Goal: Task Accomplishment & Management: Complete application form

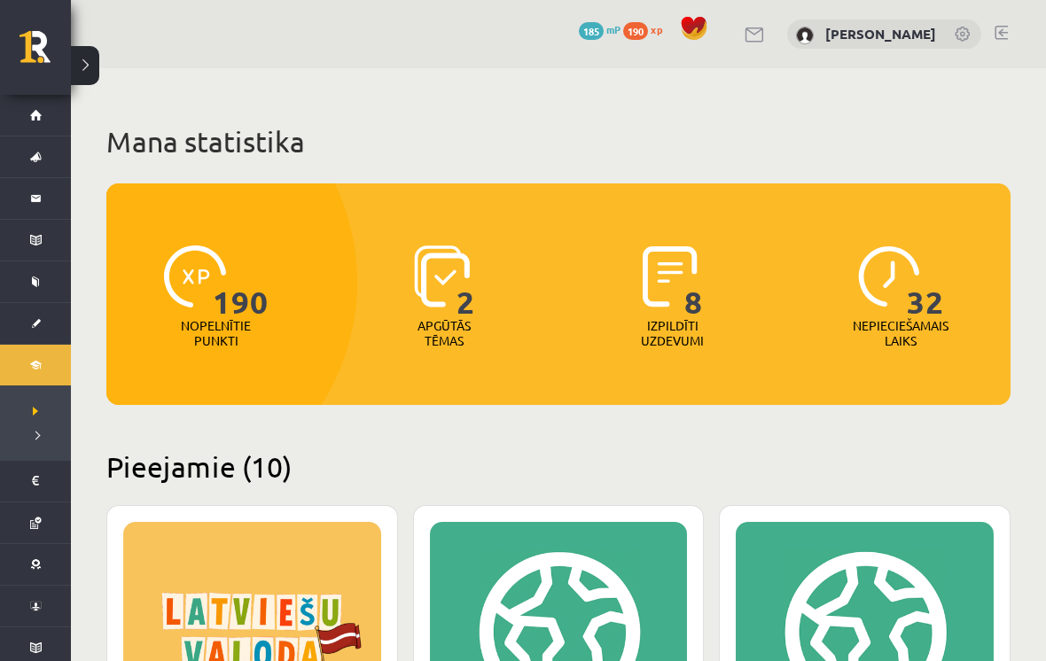
click at [90, 63] on button at bounding box center [85, 65] width 28 height 39
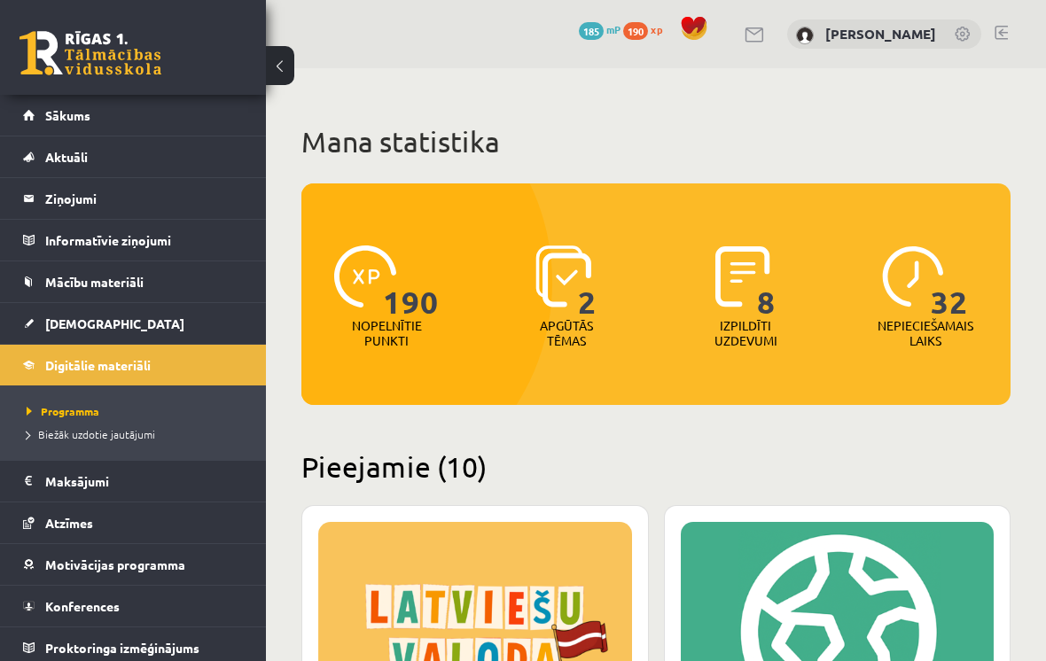
click at [76, 321] on span "[DEMOGRAPHIC_DATA]" at bounding box center [114, 323] width 139 height 16
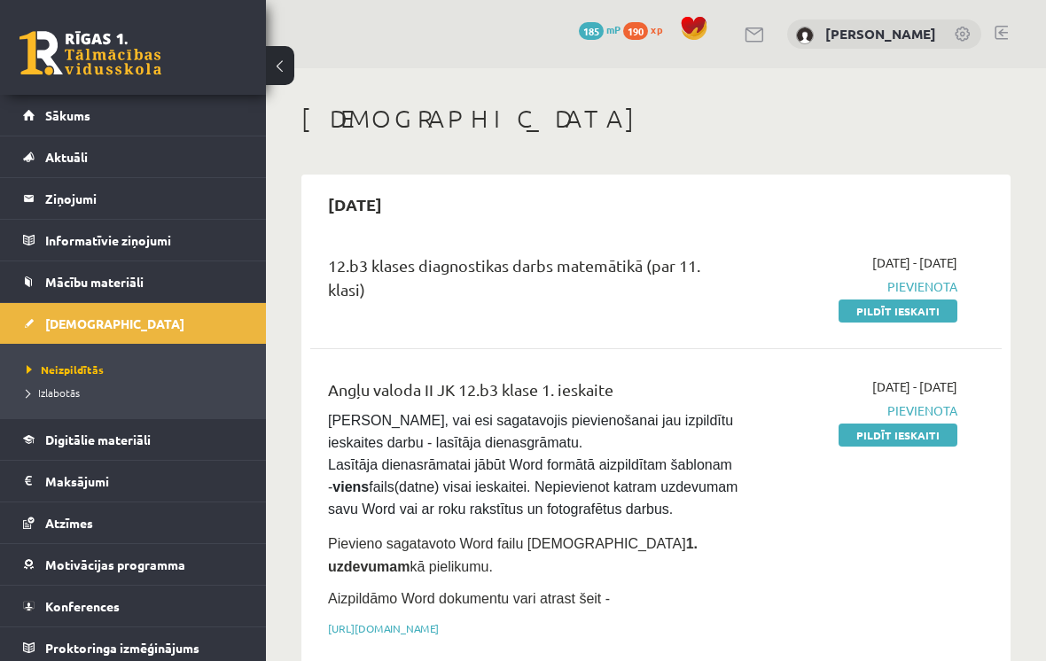
click at [761, 279] on span "Pievienota" at bounding box center [861, 286] width 192 height 19
click at [761, 281] on span "Pievienota" at bounding box center [861, 286] width 192 height 19
click at [761, 284] on span "Pievienota" at bounding box center [861, 286] width 192 height 19
click at [761, 281] on span "Pievienota" at bounding box center [861, 286] width 192 height 19
click at [761, 318] on link "Pildīt ieskaiti" at bounding box center [897, 311] width 119 height 23
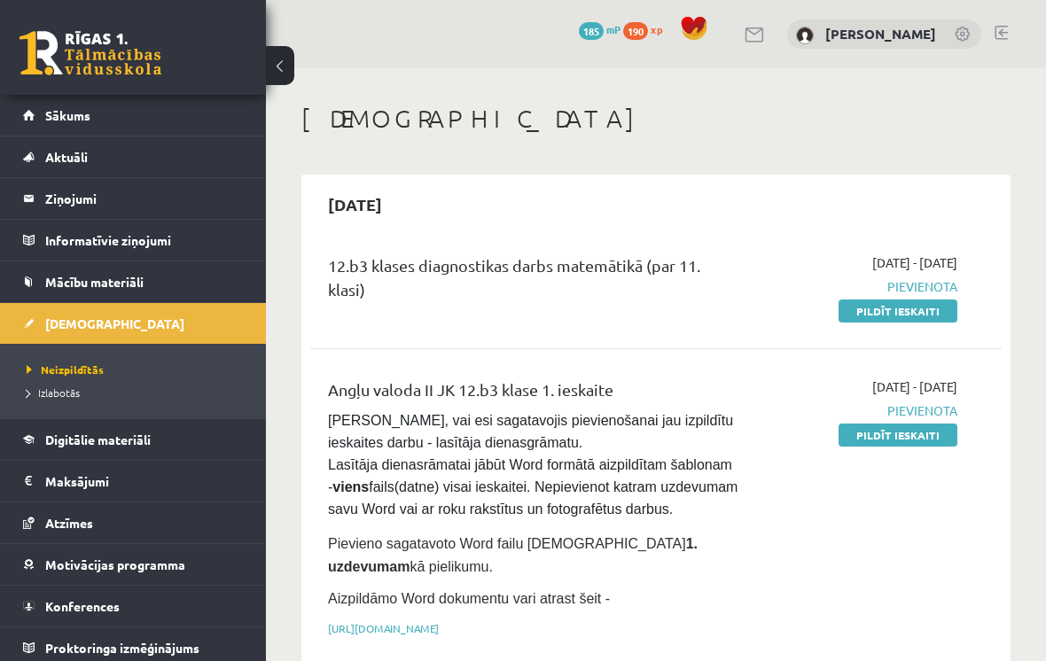
click at [285, 69] on button at bounding box center [280, 65] width 28 height 39
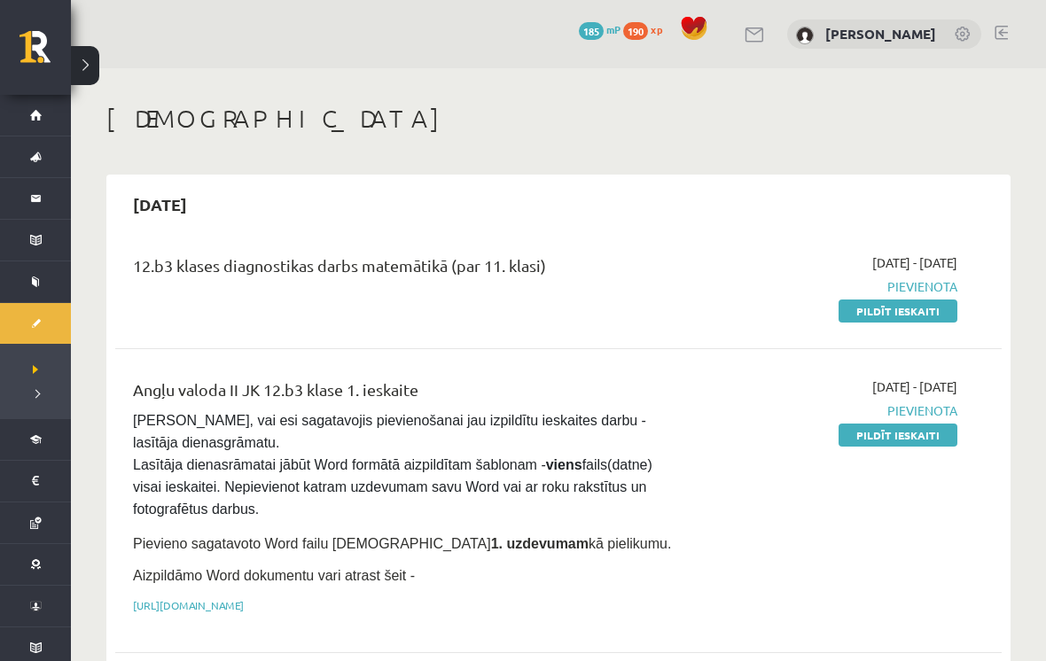
click at [761, 315] on link "Pildīt ieskaiti" at bounding box center [897, 311] width 119 height 23
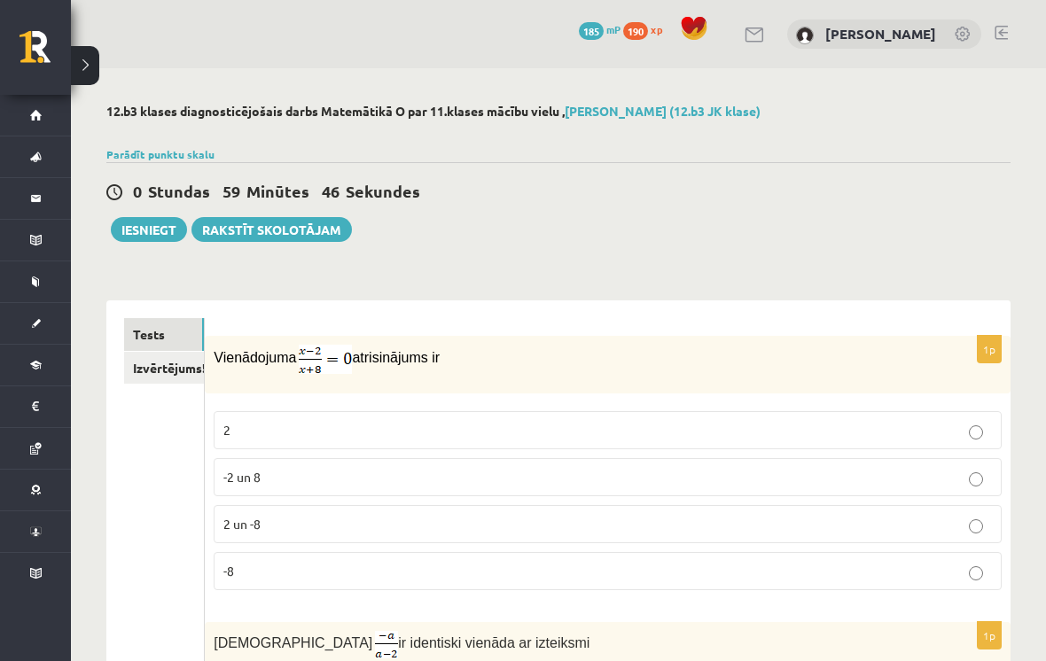
click at [257, 414] on label "2" at bounding box center [608, 430] width 788 height 38
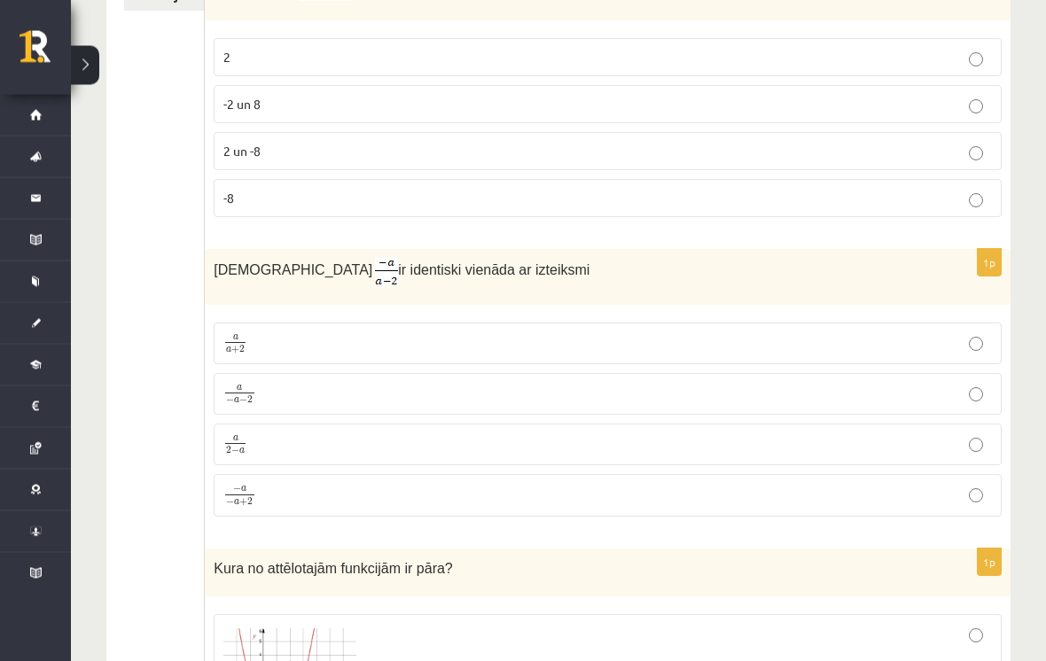
scroll to position [373, 0]
copy p "Izteiksme ir identiski vienāda ar izteiksmi"
click at [358, 449] on p "a 2 − a a 2 − a" at bounding box center [607, 444] width 768 height 22
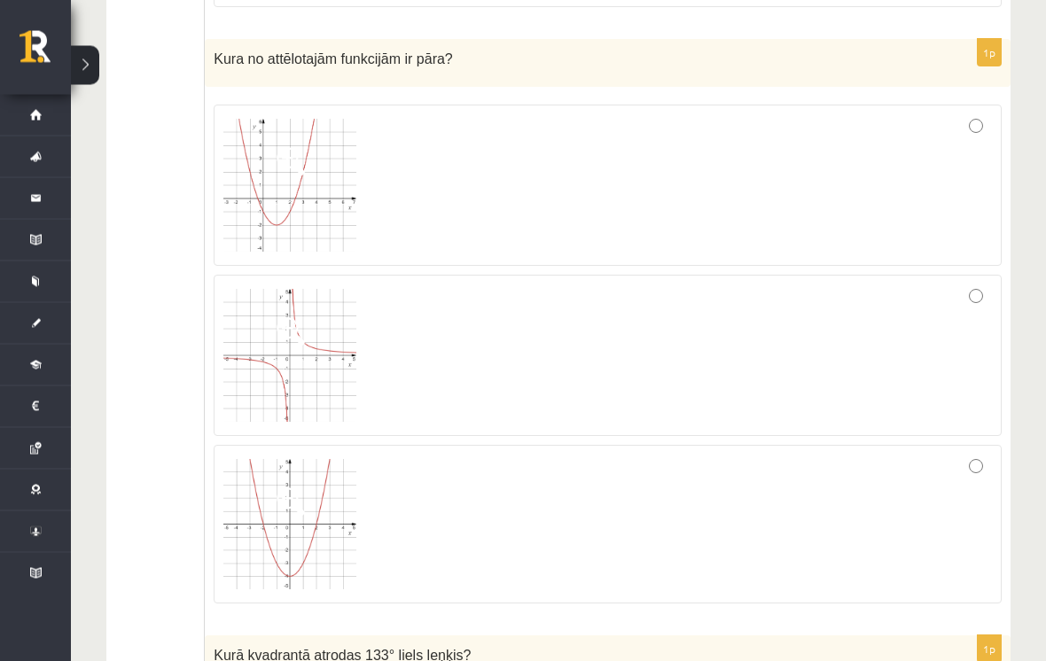
scroll to position [883, 0]
click at [974, 476] on div at bounding box center [607, 525] width 768 height 140
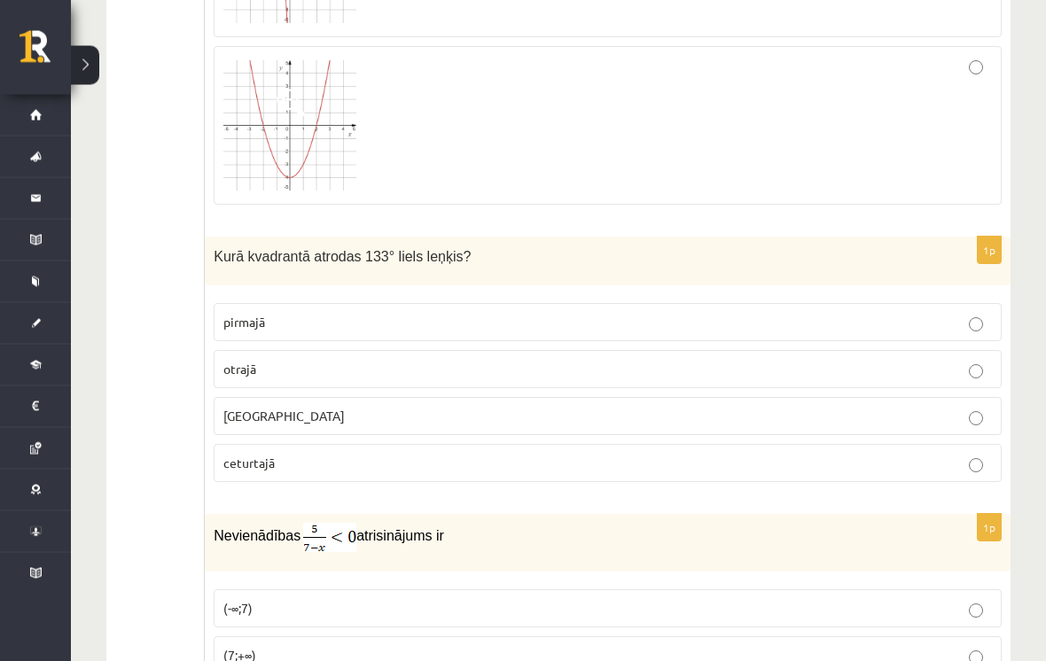
scroll to position [1285, 0]
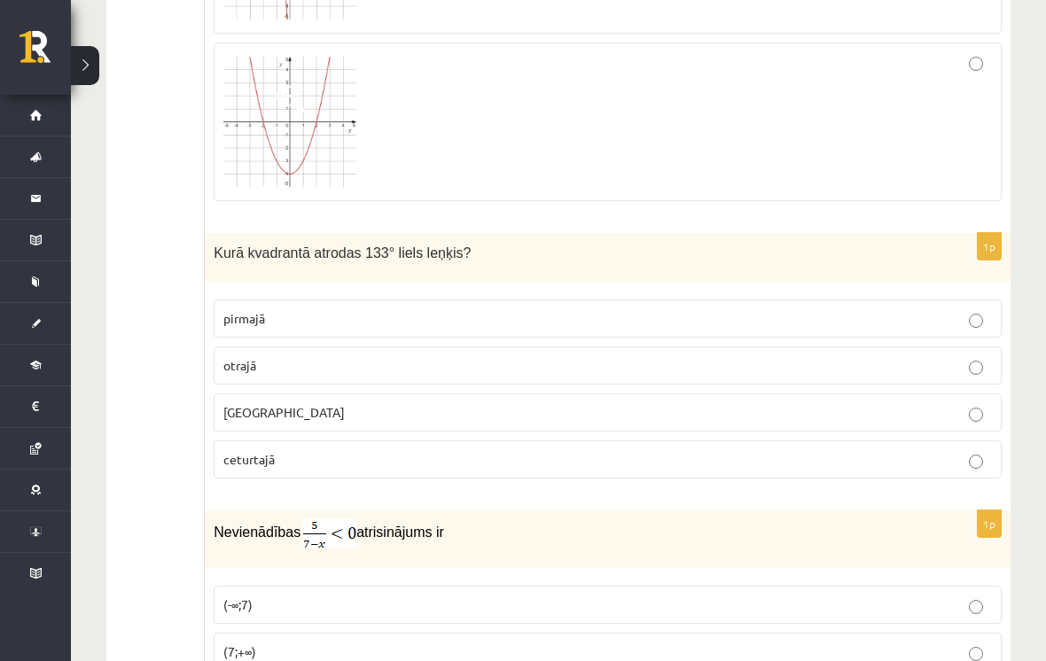
click at [293, 382] on label "otrajā" at bounding box center [608, 365] width 788 height 38
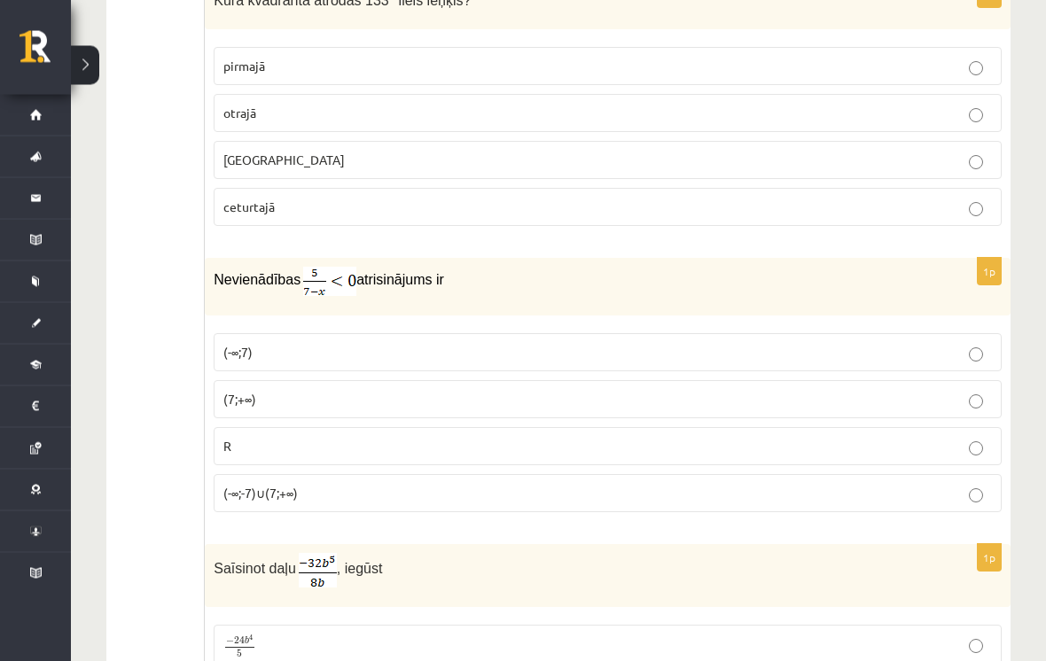
scroll to position [1537, 0]
click at [339, 408] on p "(7;+∞)" at bounding box center [607, 399] width 768 height 19
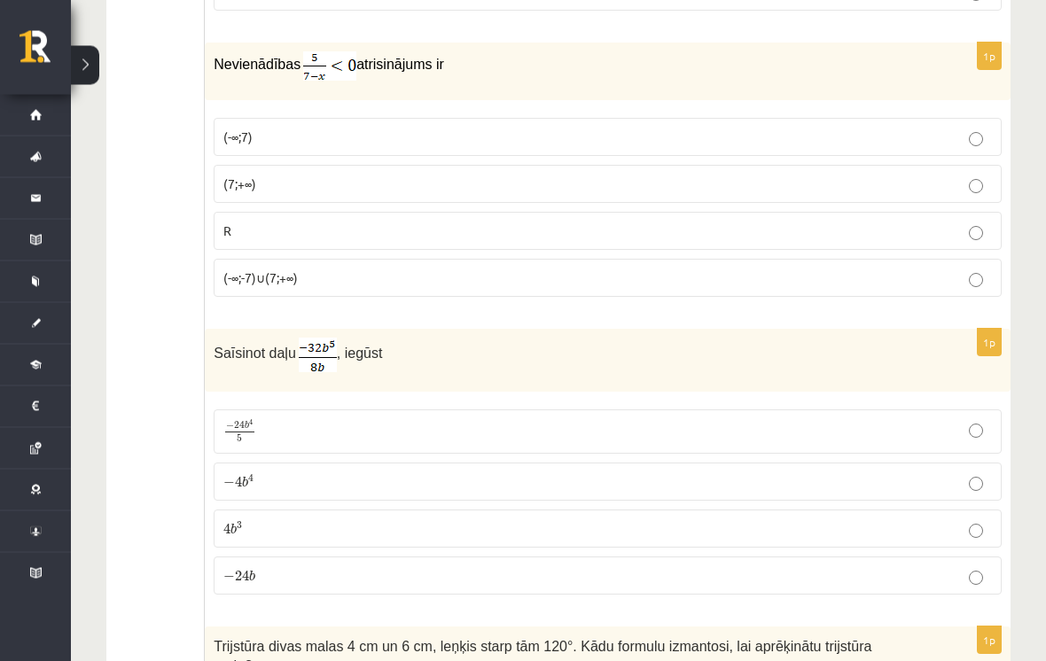
scroll to position [1753, 0]
click at [230, 488] on span "−" at bounding box center [229, 483] width 12 height 11
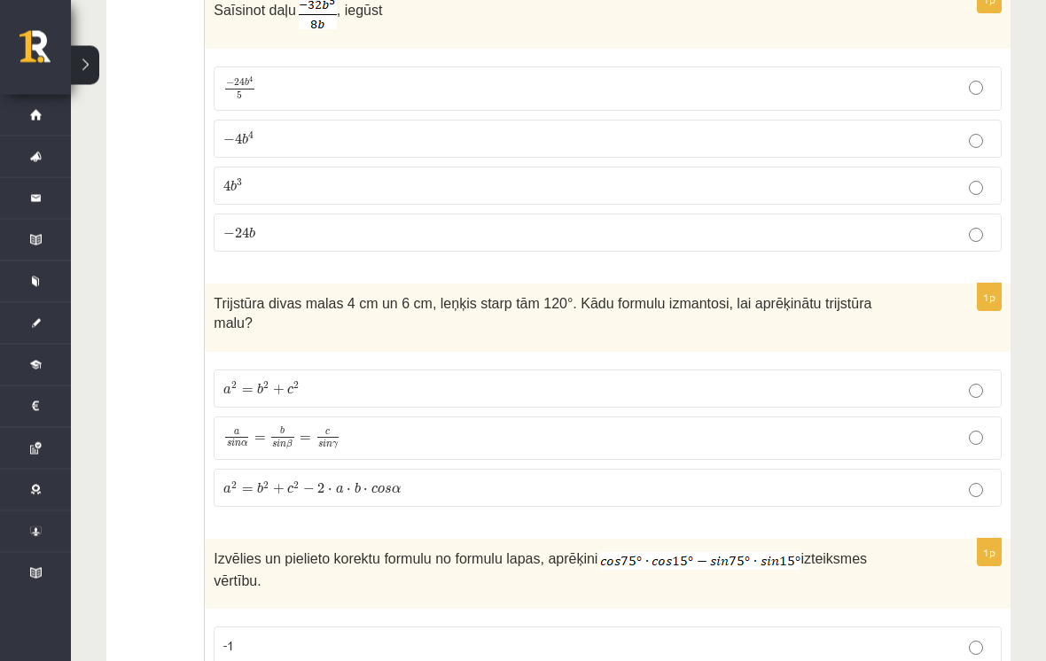
scroll to position [2096, 0]
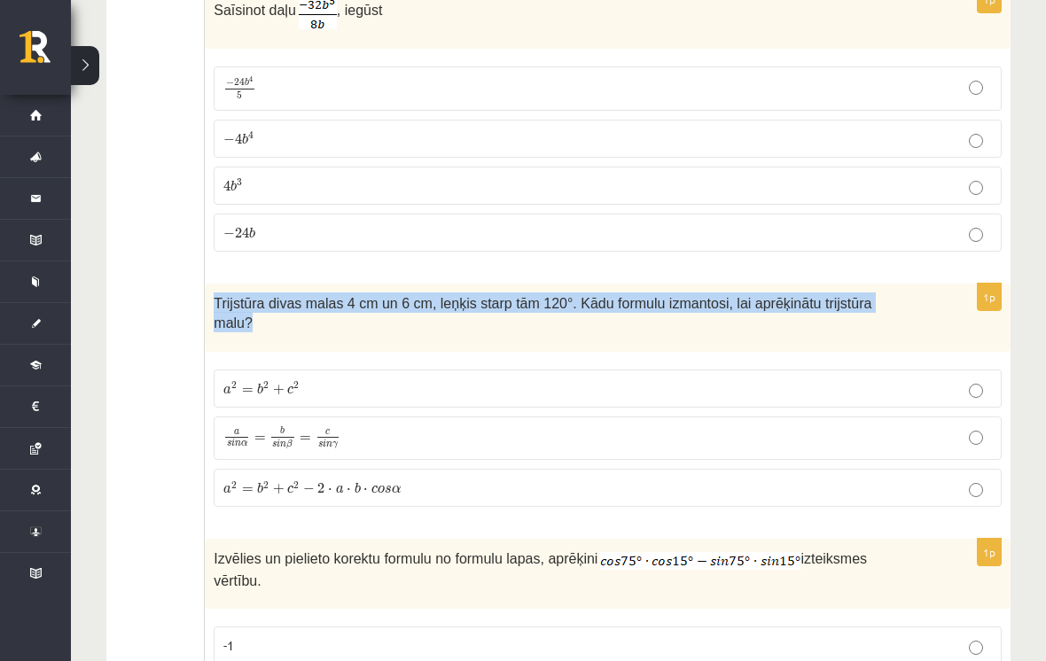
copy div "Trijstūra divas malas 4 cm un 6 cm, leņķis starp tām 120°. Kādu formulu izmanto…"
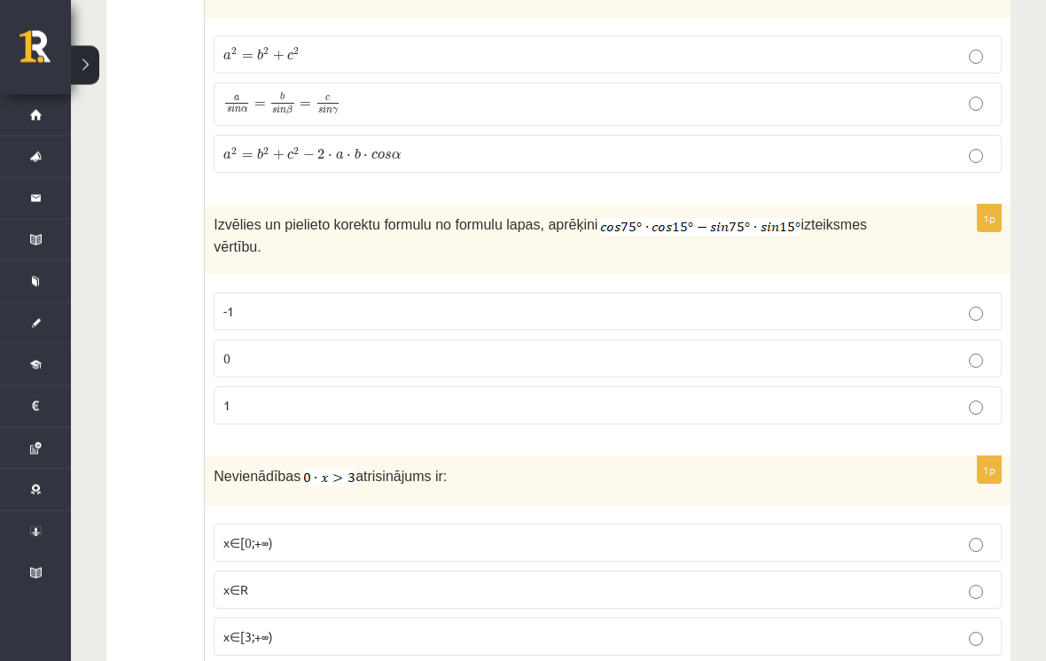
scroll to position [2430, 0]
click at [244, 350] on p "0" at bounding box center [607, 358] width 768 height 19
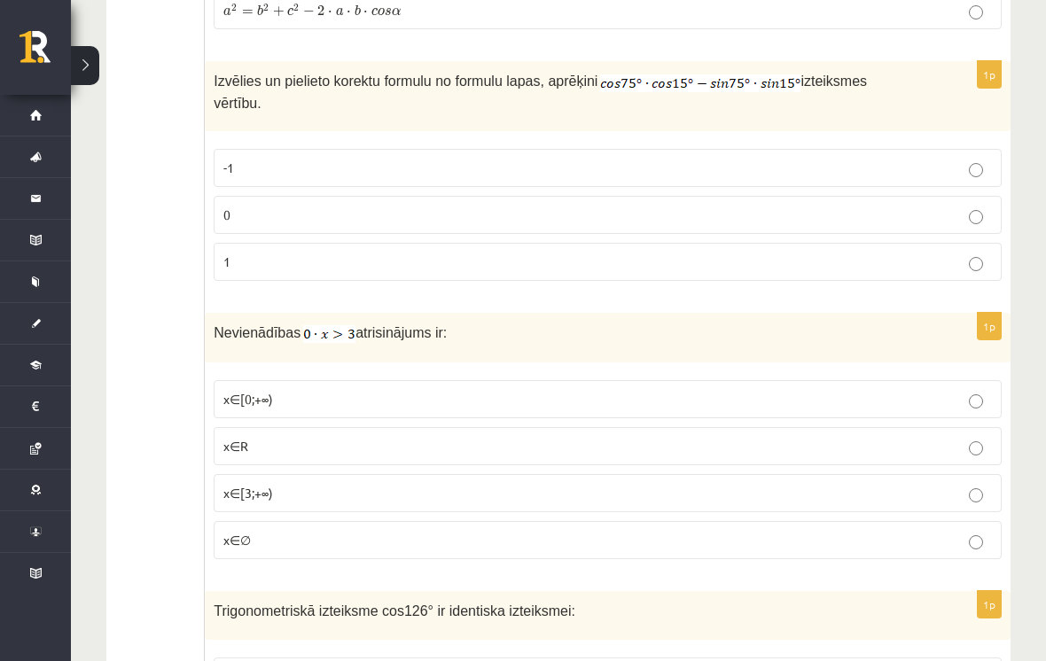
scroll to position [2575, 0]
click at [400, 540] on p "x∈∅" at bounding box center [607, 538] width 768 height 19
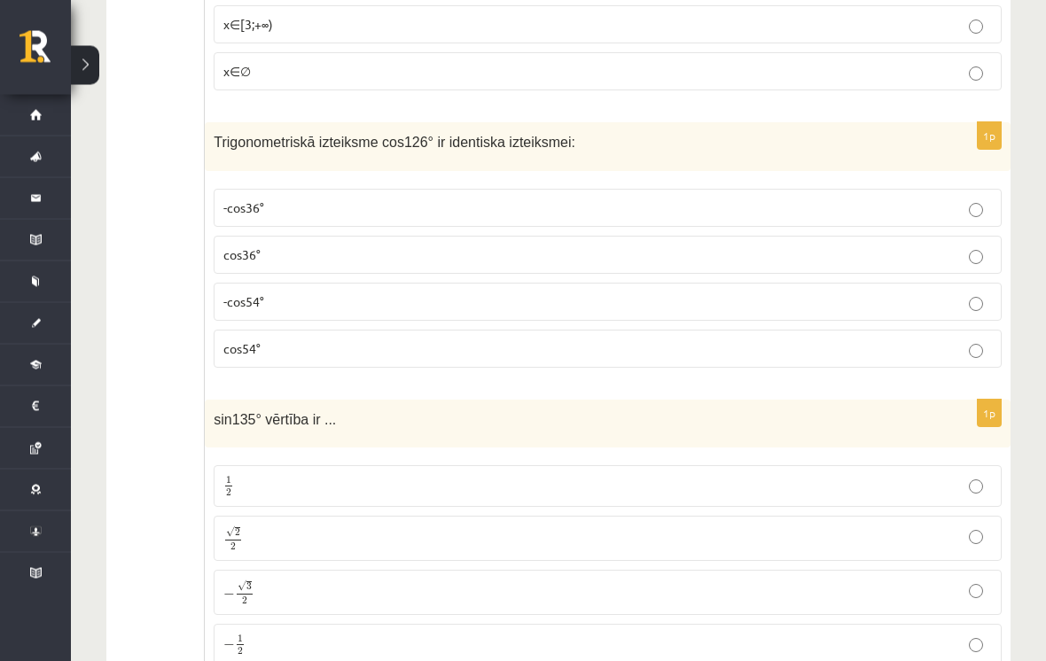
scroll to position [3046, 0]
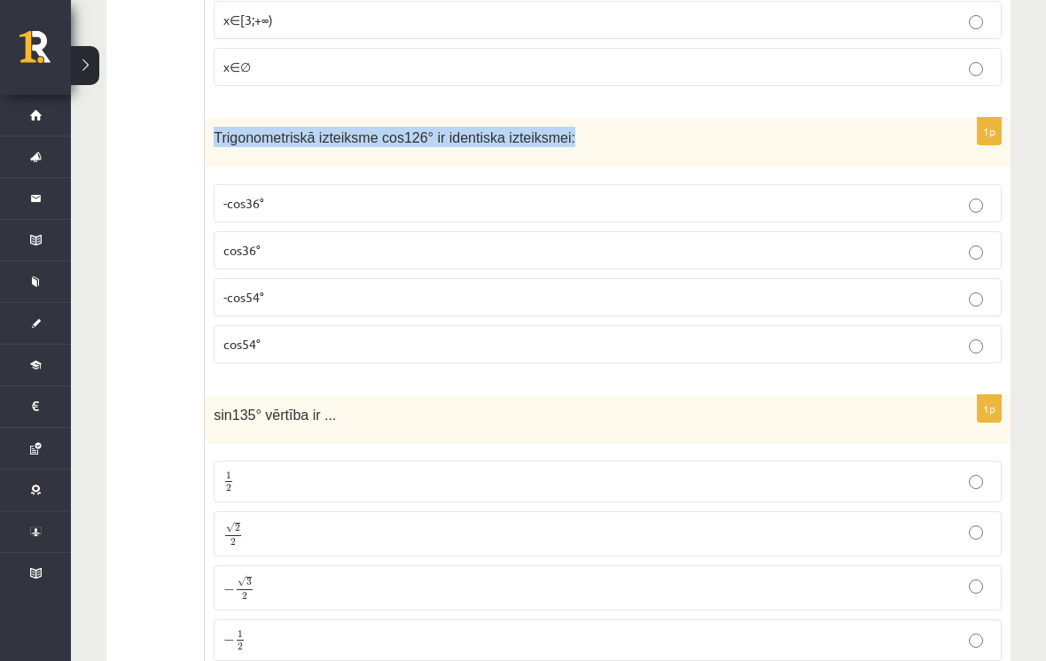
copy span "Trigonometriskā izteiksme cos126° ir identiska izteiksmei:"
click at [320, 296] on p "-cos54°" at bounding box center [607, 297] width 768 height 19
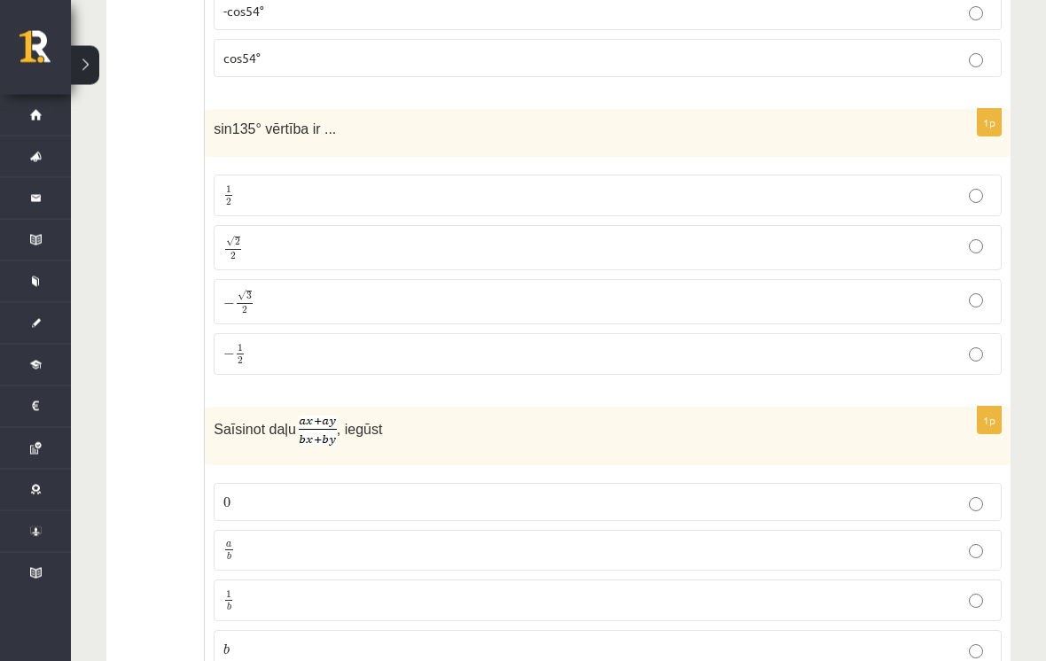
scroll to position [3333, 0]
copy span "sin135° vērtība ir ..."
click at [331, 248] on p "√ 2 2 2 2" at bounding box center [607, 248] width 768 height 26
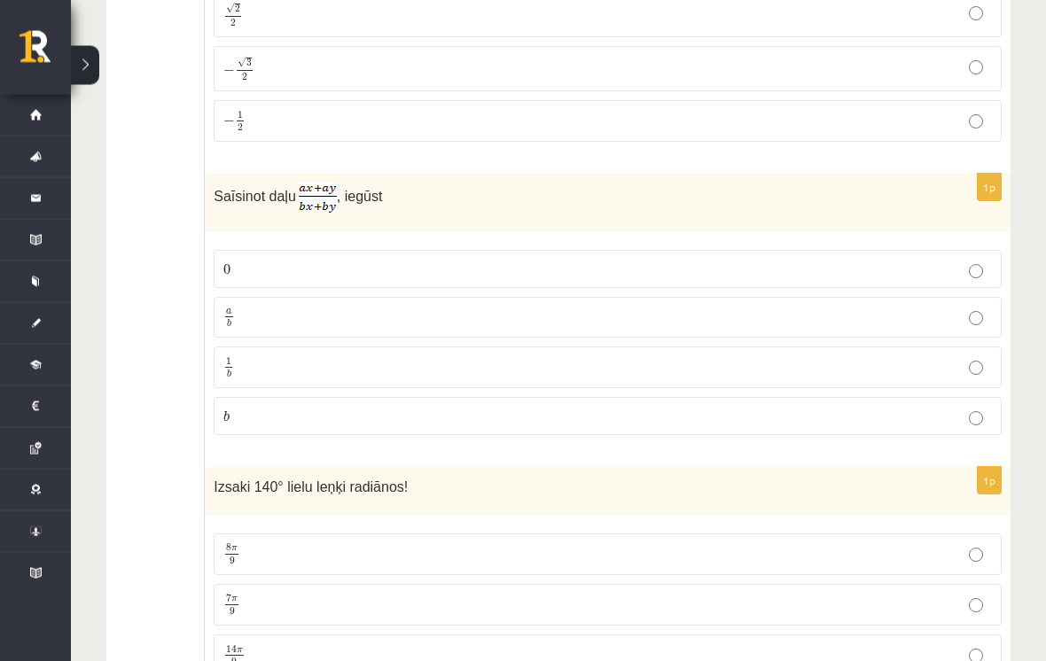
scroll to position [3566, 0]
click at [392, 300] on label "a b a b" at bounding box center [608, 318] width 788 height 42
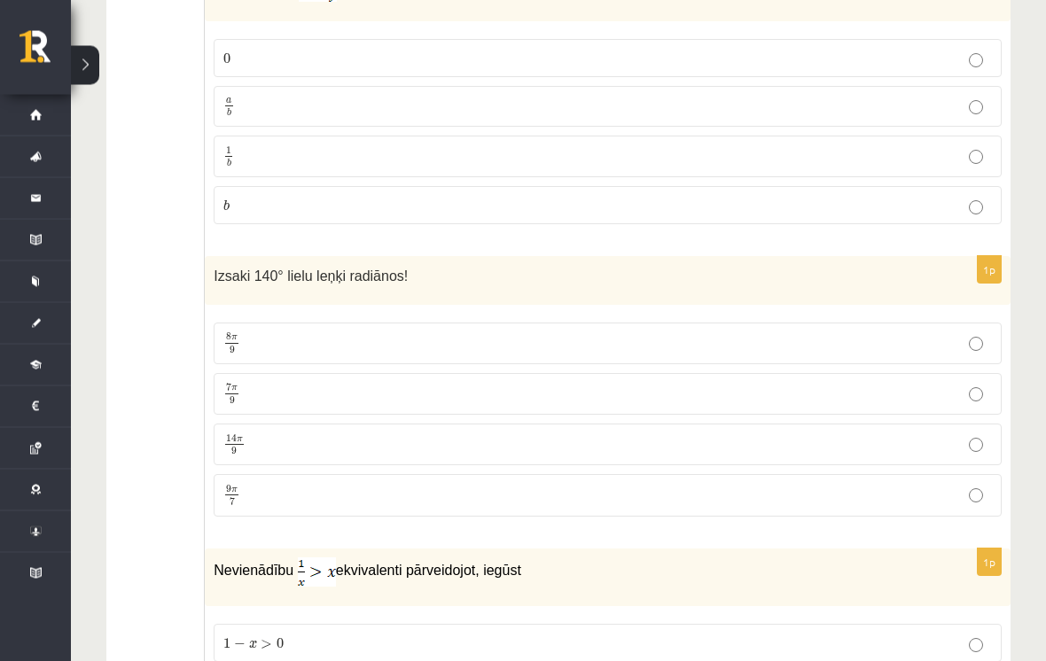
scroll to position [3777, 0]
click at [292, 393] on p "7 π 9 7 π 9" at bounding box center [607, 394] width 768 height 22
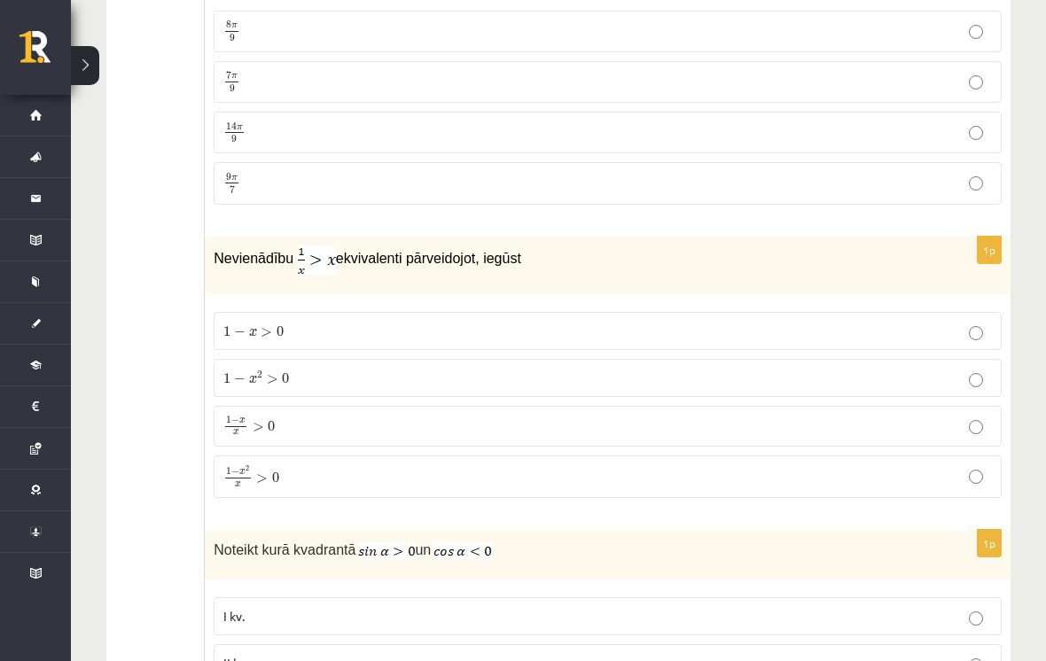
scroll to position [4107, 0]
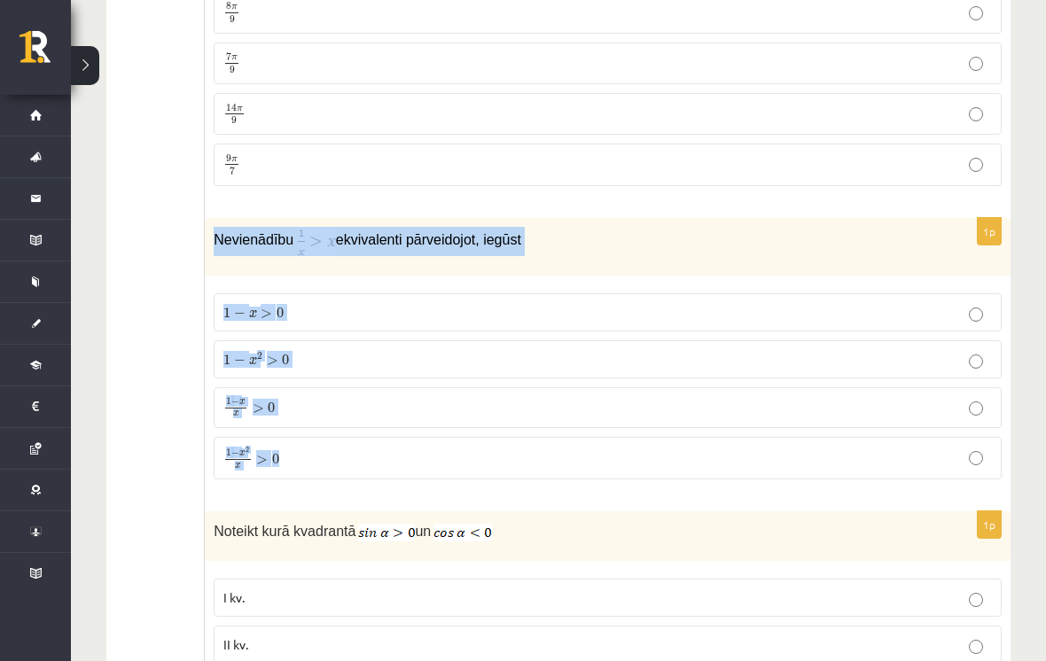
copy div "Nevienādību ekvivalenti pārveidojot, iegūst 1 − x > 0 1 − x > 0 1 − x 2 > 0 1 −…"
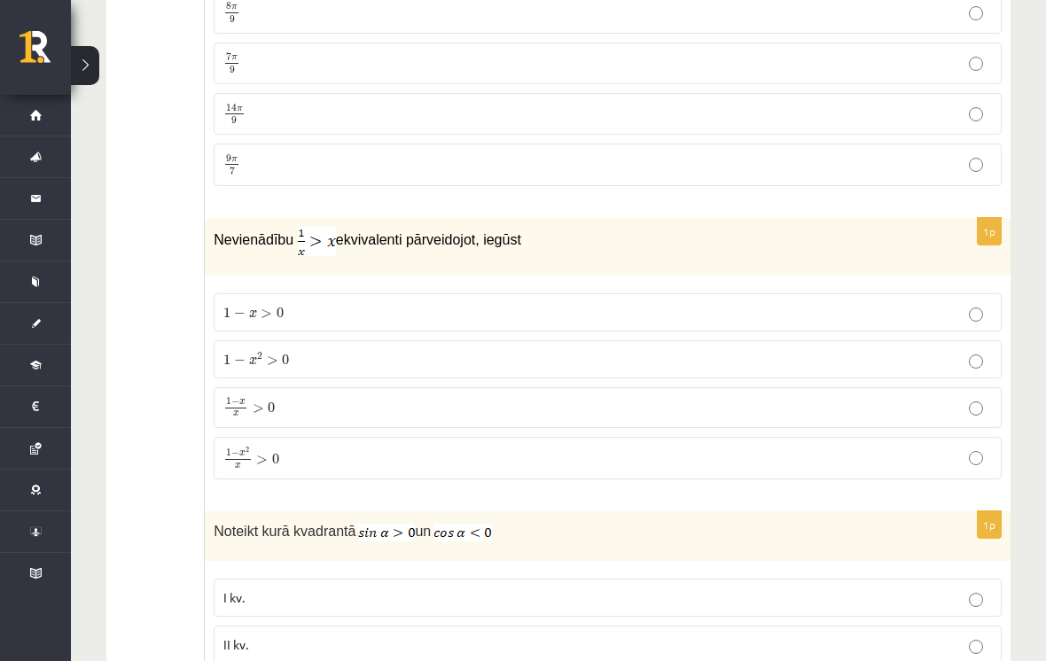
click at [277, 455] on span "0" at bounding box center [275, 459] width 7 height 11
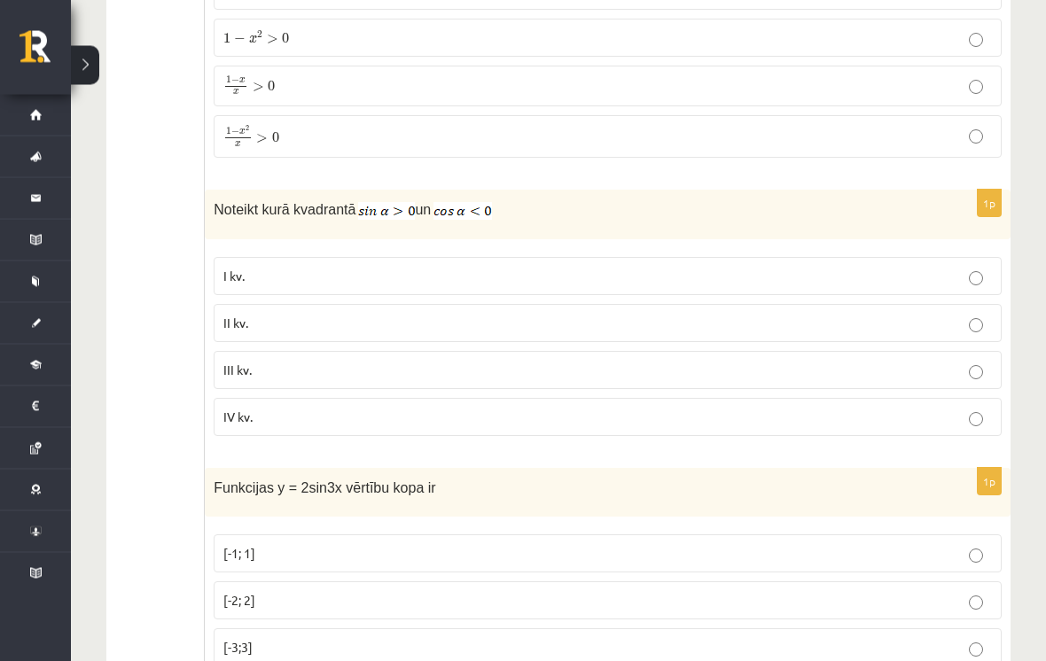
scroll to position [4429, 0]
copy p "Noteikt kurā kvadrantā un"
click at [321, 320] on p "II kv." at bounding box center [607, 323] width 768 height 19
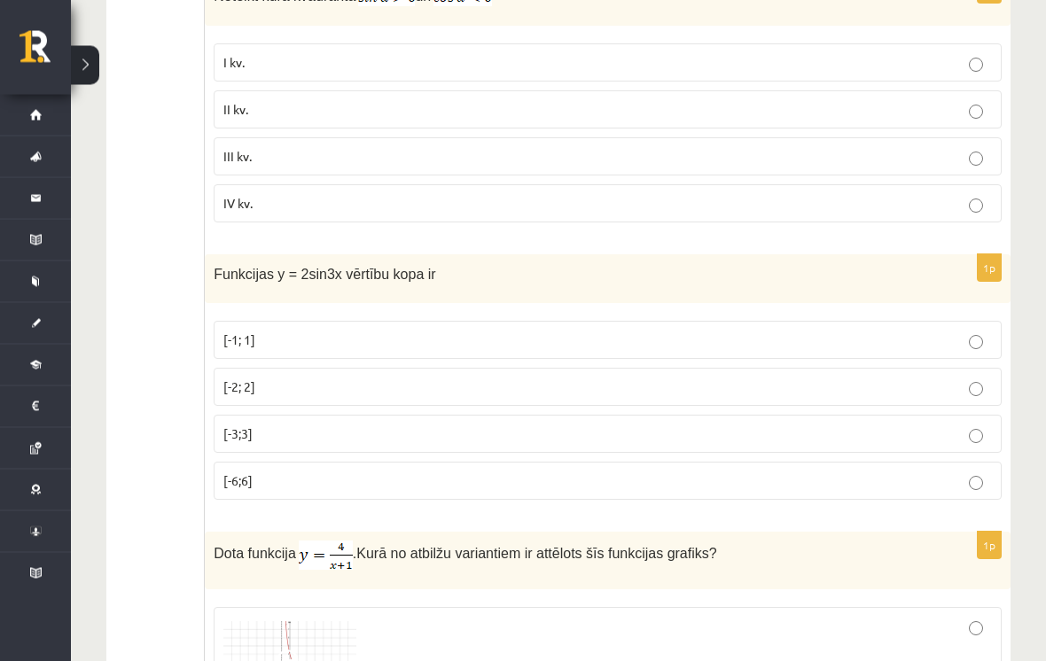
scroll to position [4642, 0]
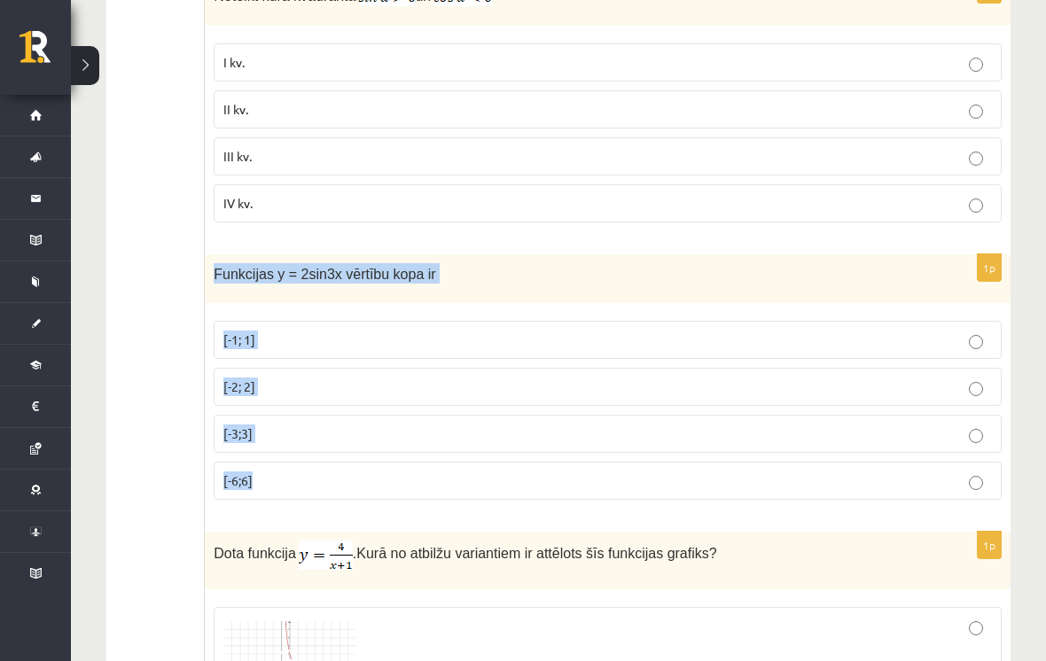
copy div "Funkcijas y = 2sin3x vērtību kopa ir [-1; 1] [-2; 2] [-3;3] [-6;6]"
click at [144, 355] on ul "Tests Izvērtējums!" at bounding box center [164, 181] width 81 height 9011
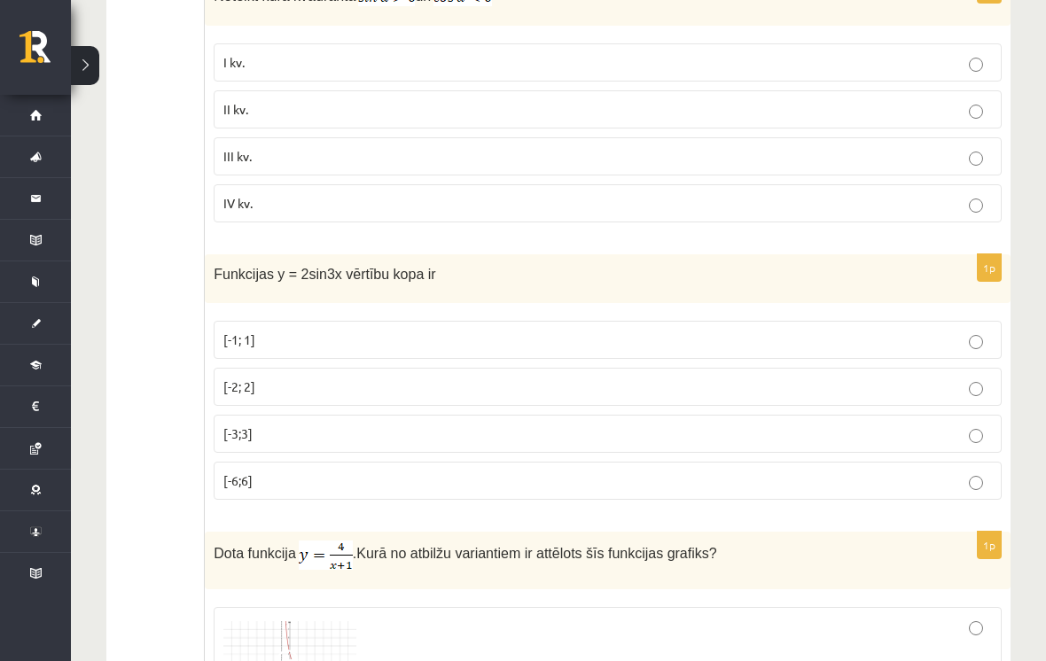
click at [224, 377] on p "[-2; 2]" at bounding box center [607, 386] width 768 height 19
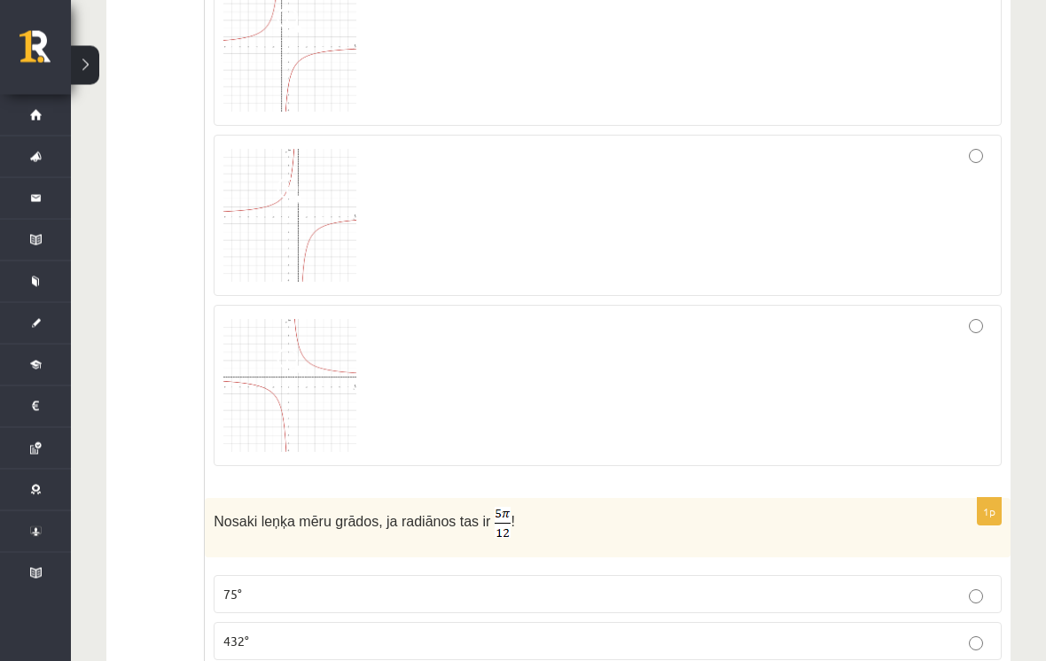
scroll to position [5454, 0]
click at [300, 374] on img at bounding box center [289, 385] width 133 height 133
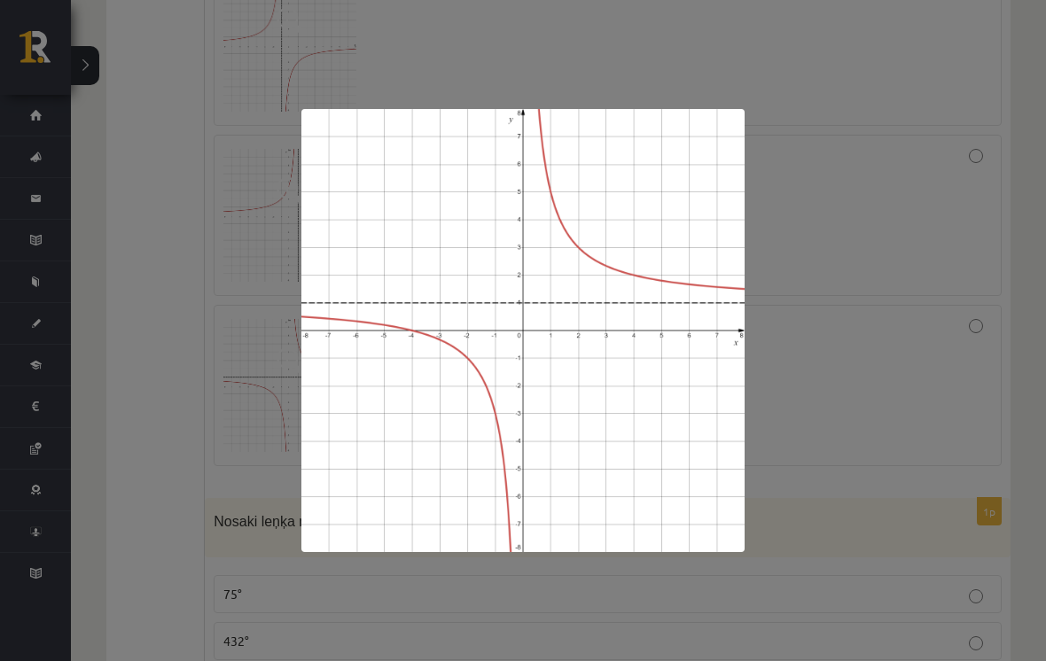
click at [909, 235] on div at bounding box center [523, 330] width 1046 height 661
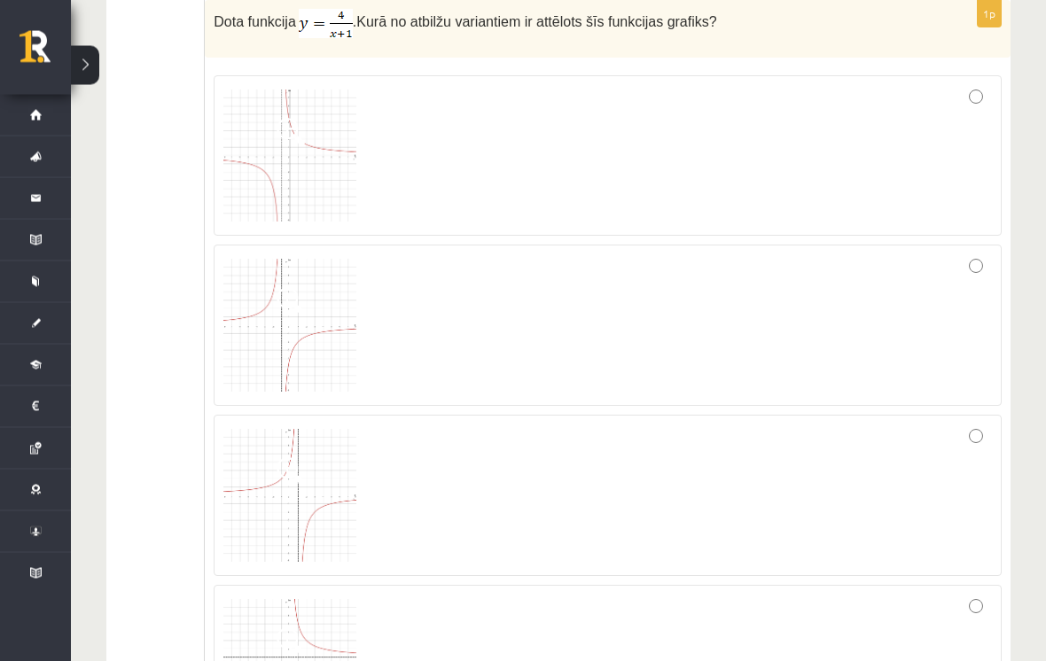
scroll to position [5174, 0]
click at [292, 141] on img at bounding box center [289, 155] width 133 height 133
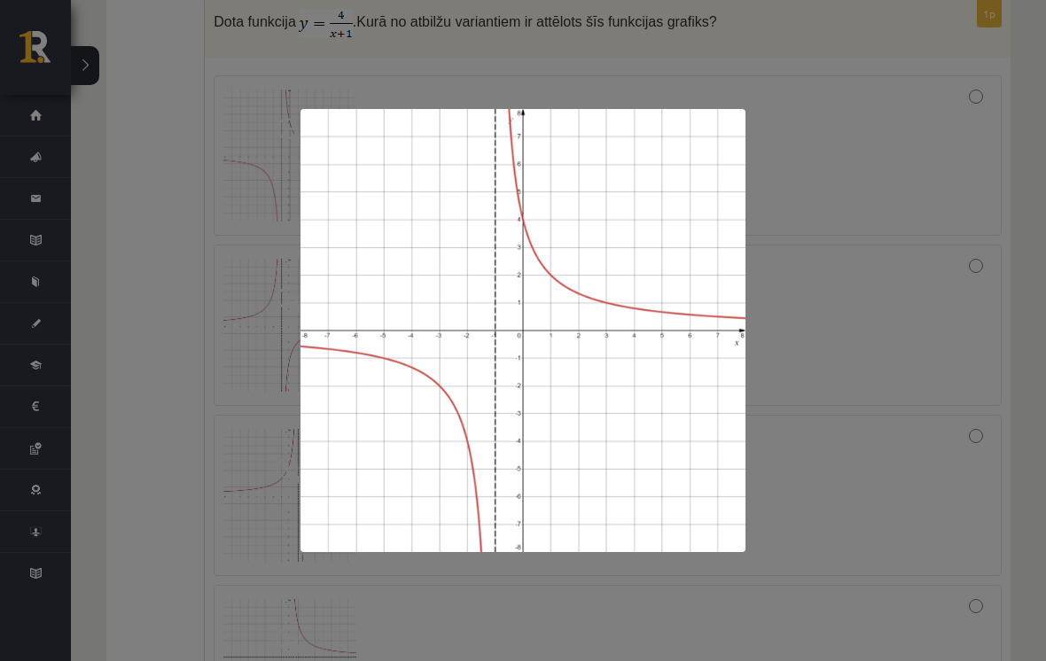
click at [115, 332] on div at bounding box center [523, 330] width 1046 height 661
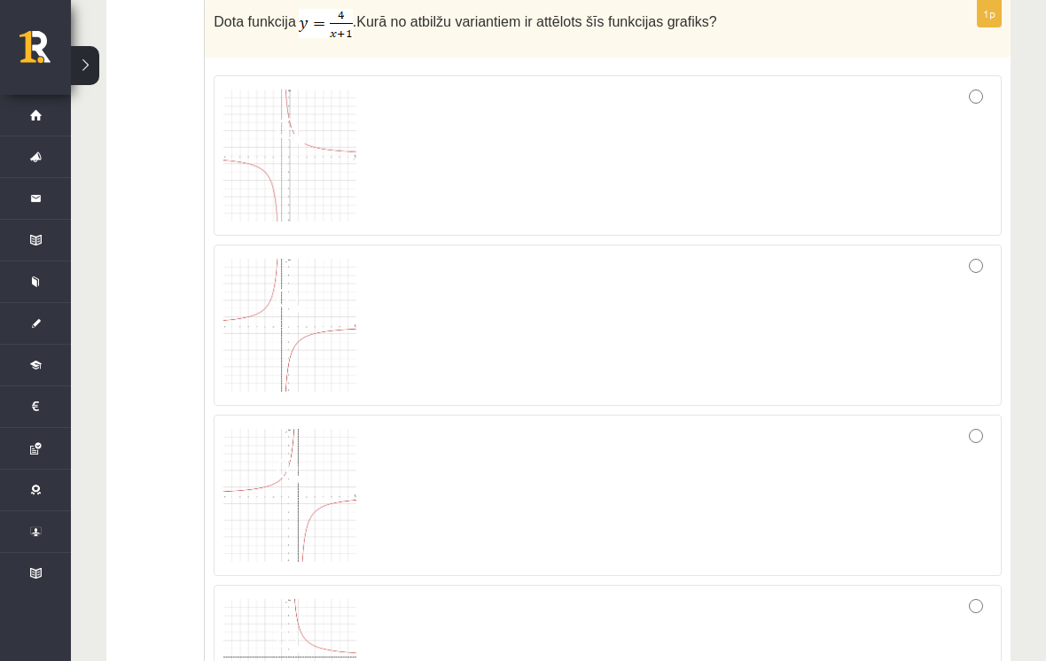
click at [968, 99] on div at bounding box center [607, 156] width 768 height 142
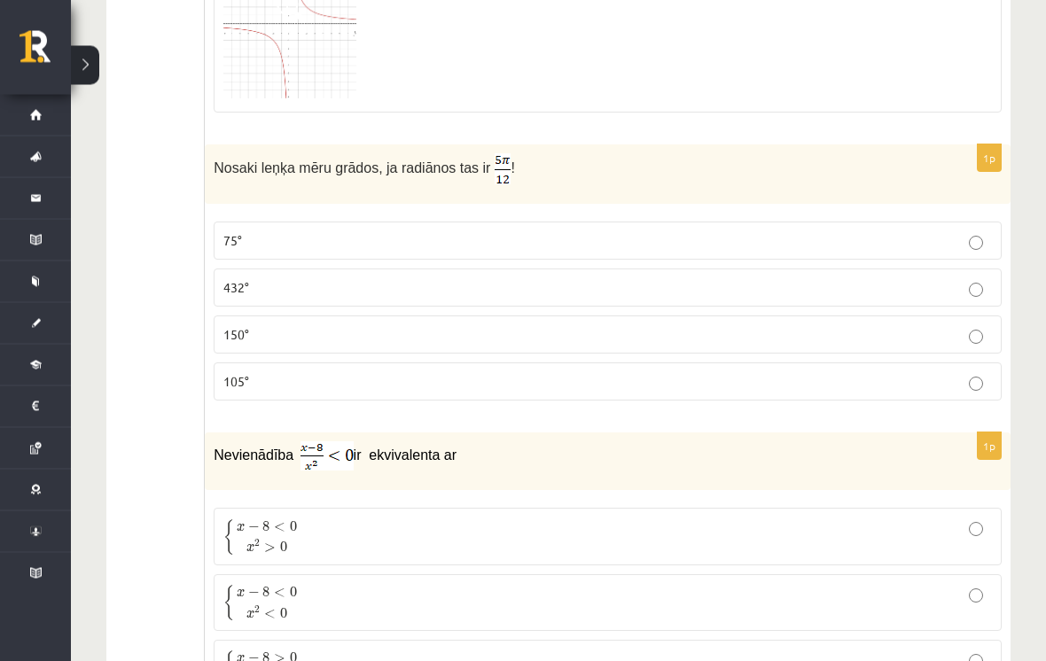
scroll to position [5808, 0]
click at [469, 392] on label "105°" at bounding box center [608, 381] width 788 height 38
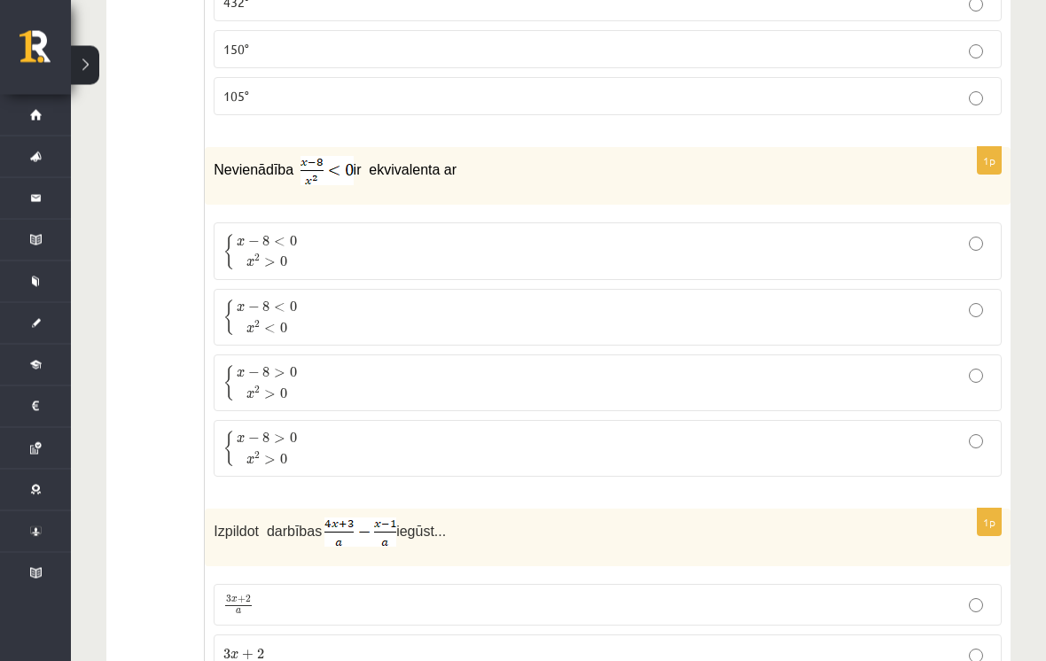
scroll to position [6093, 0]
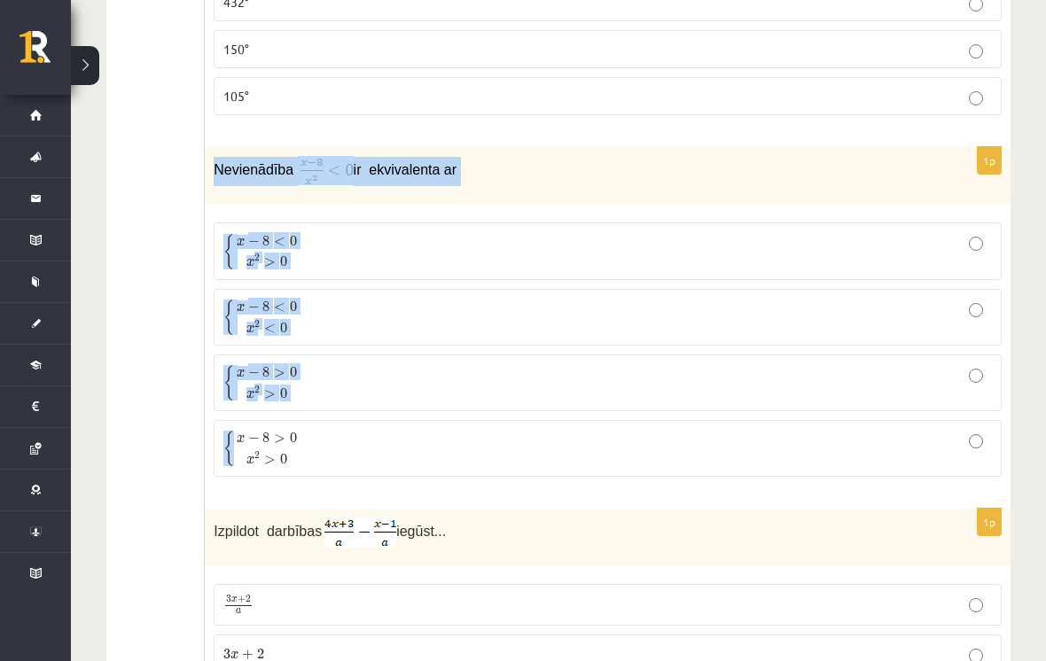
copy div "Nevienādība ir ekvivalenta ar { x − 8 < 0 x 2 > 0 { x − 8 < 0 x 2 > 0 { x − 8 <…"
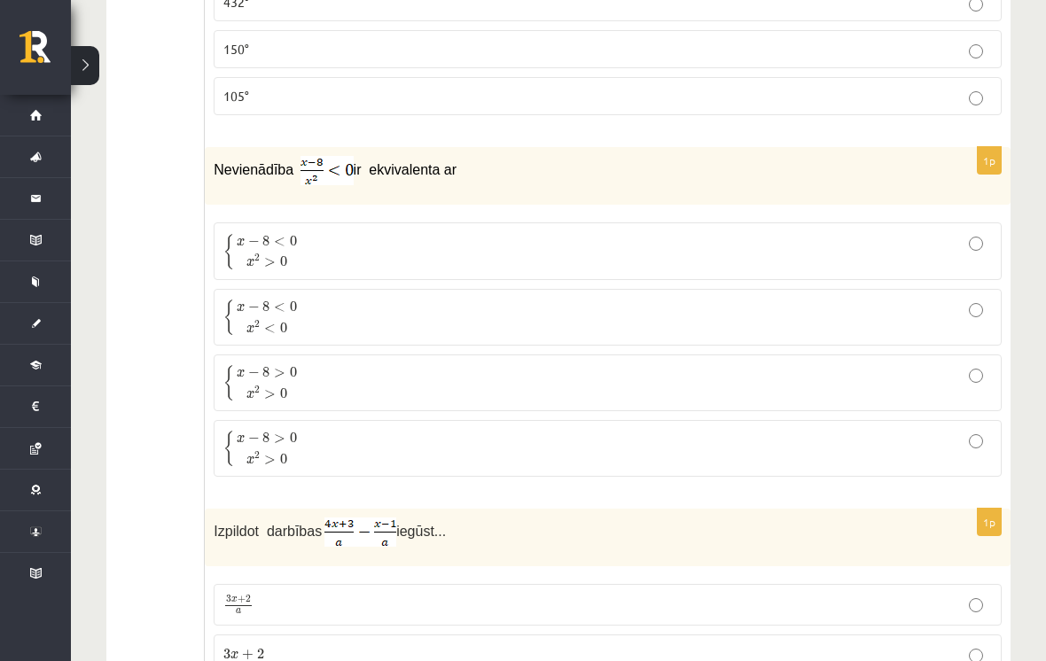
click at [344, 239] on p "{ x − 8 < 0 x 2 > 0 { x − 8 < 0 x 2 > 0" at bounding box center [607, 250] width 768 height 37
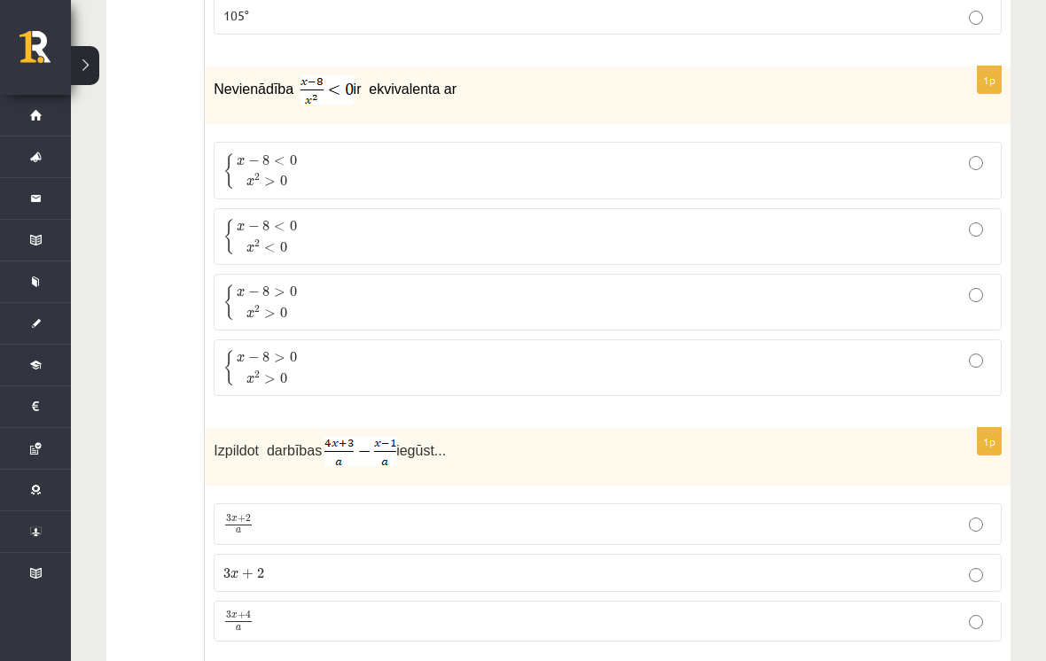
scroll to position [6339, 0]
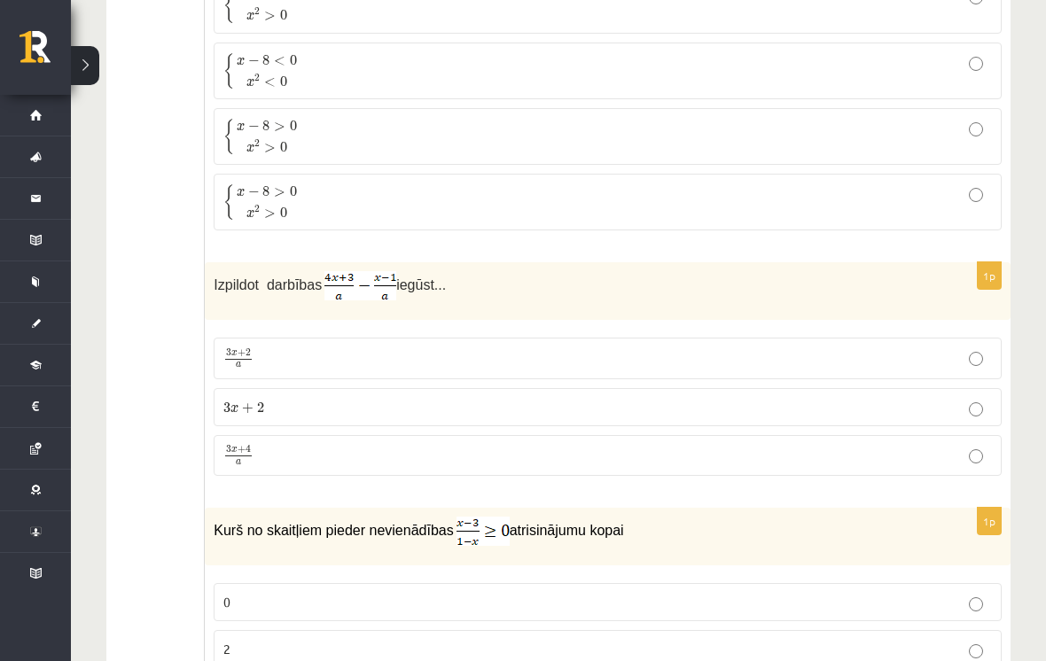
click at [251, 446] on span "4" at bounding box center [247, 450] width 5 height 8
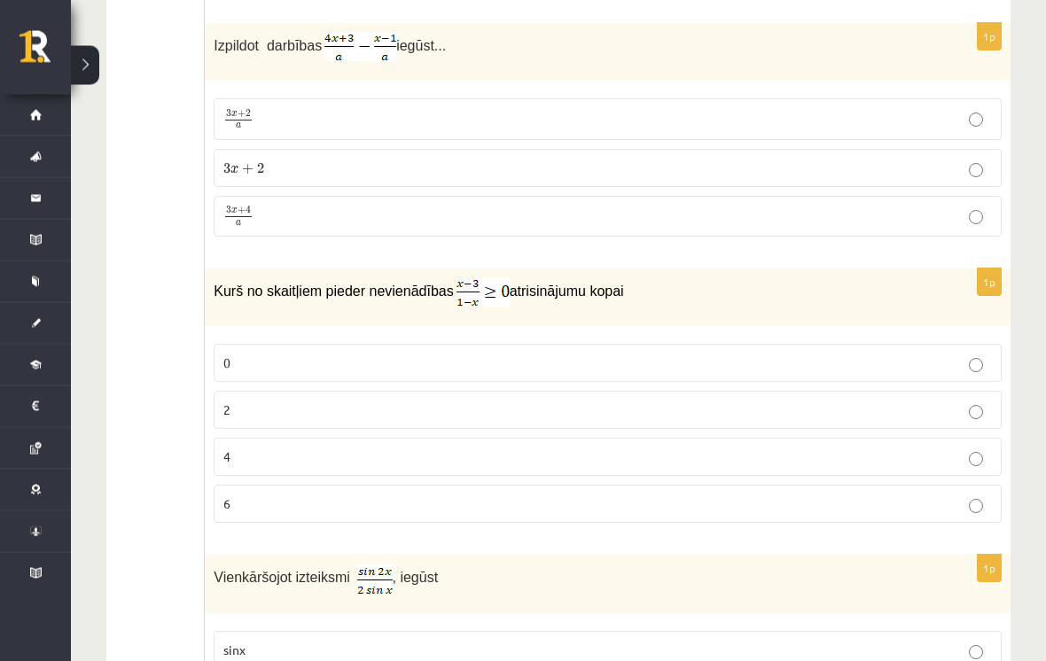
scroll to position [6578, 0]
copy p "Kurš no skaitļiem pieder nevienādības atrisinājumu kopai"
click at [916, 354] on p "0" at bounding box center [607, 363] width 768 height 19
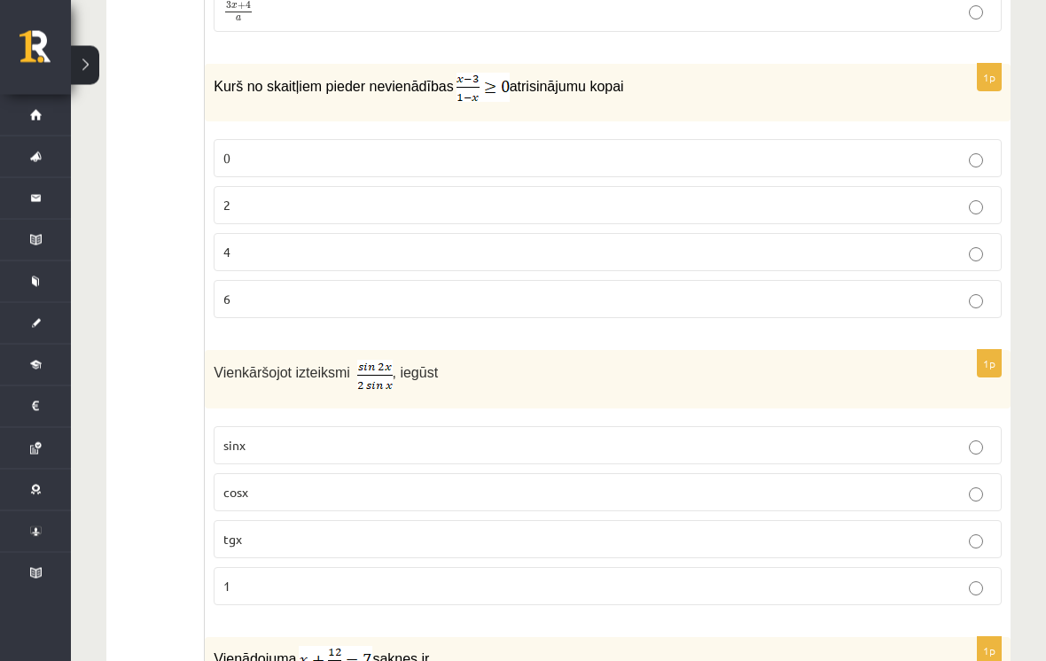
scroll to position [6783, 0]
click at [232, 499] on label "cosx" at bounding box center [608, 492] width 788 height 38
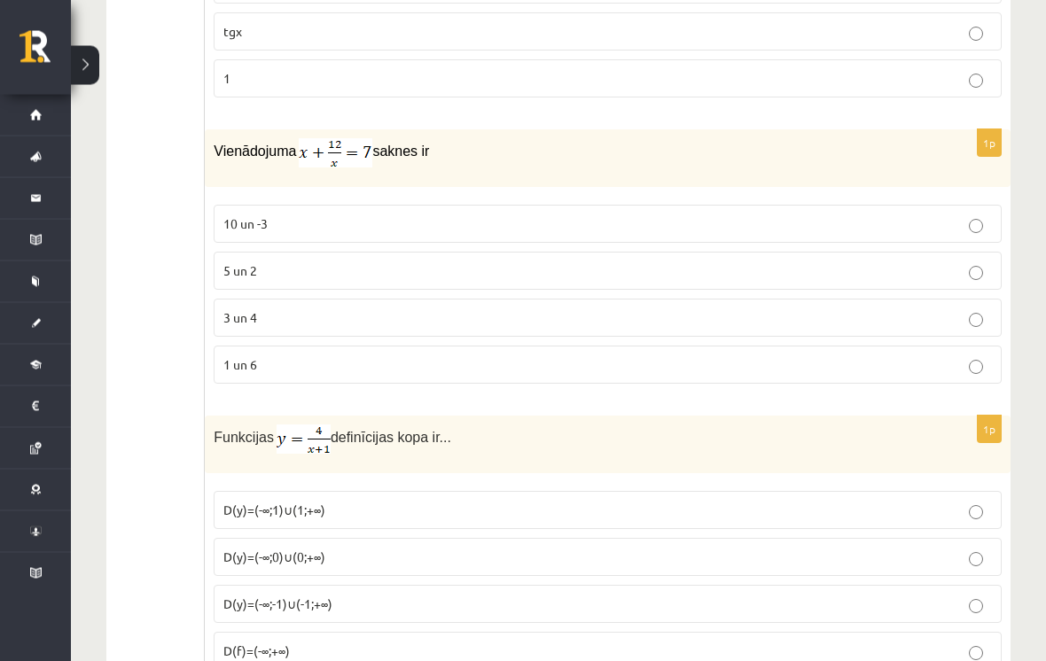
scroll to position [7291, 0]
click at [331, 308] on p "3 un 4" at bounding box center [607, 317] width 768 height 19
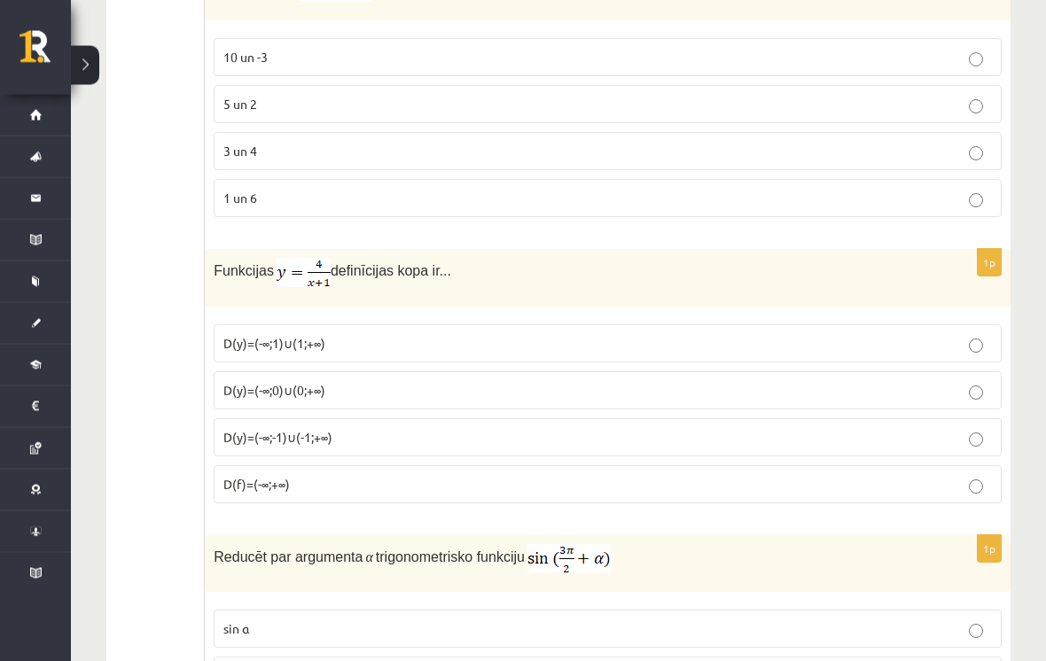
scroll to position [7458, 0]
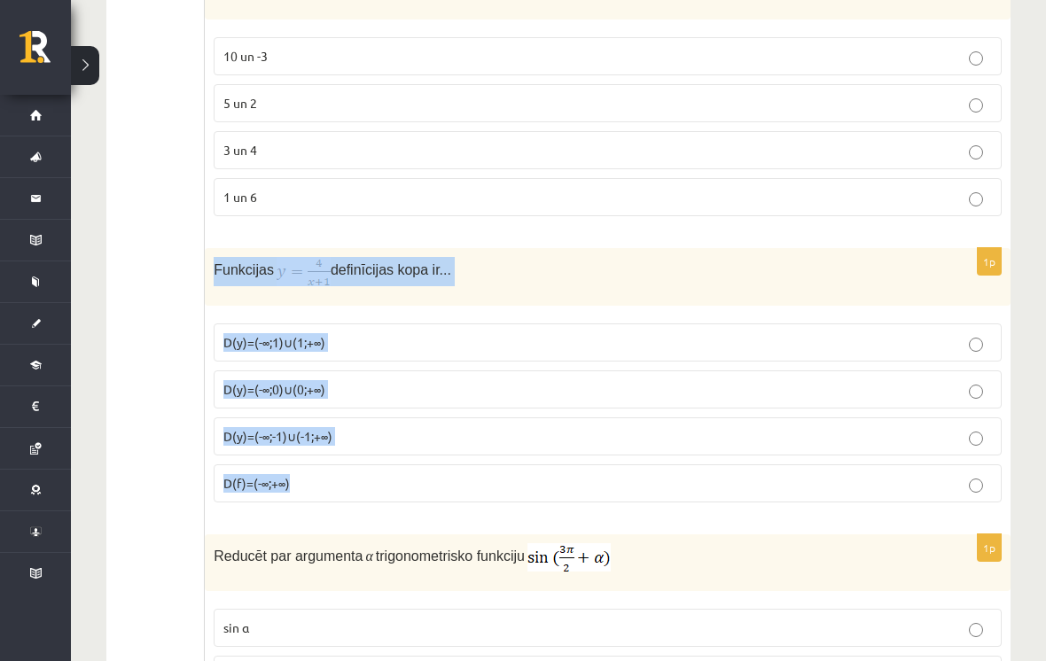
copy div "Funkcijas definīcijas kopa ir... D(y)=(-∞;1)∪(1;+∞) D(y)=(-∞;0)∪(0;+∞) D(y)=(-∞…"
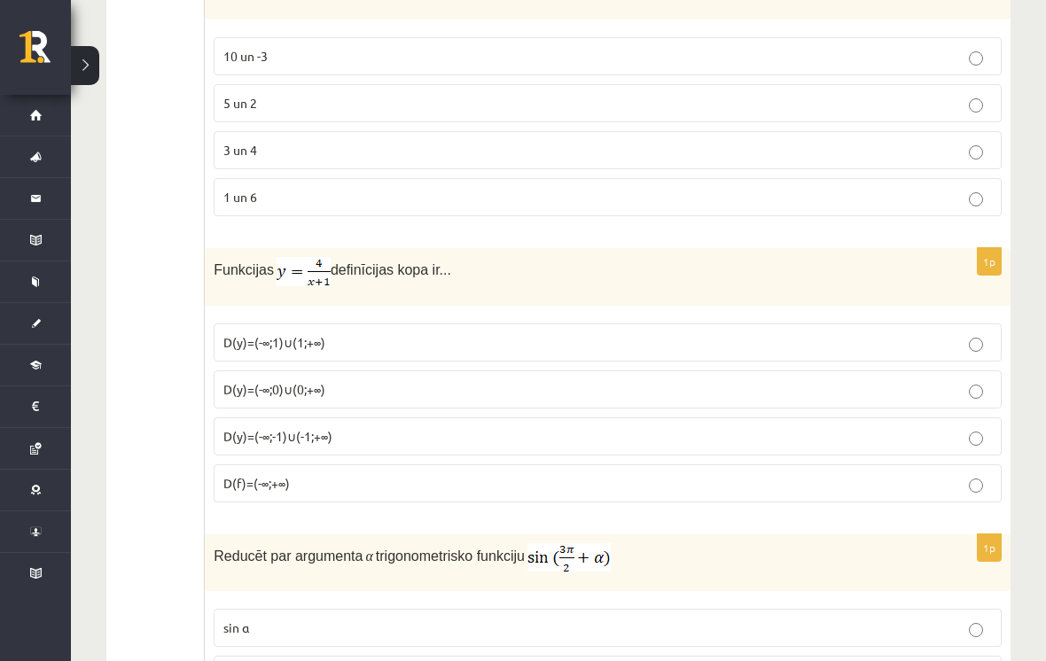
click at [323, 428] on span "D(y)=(-∞;-1)∪(-1;+∞)" at bounding box center [277, 436] width 109 height 16
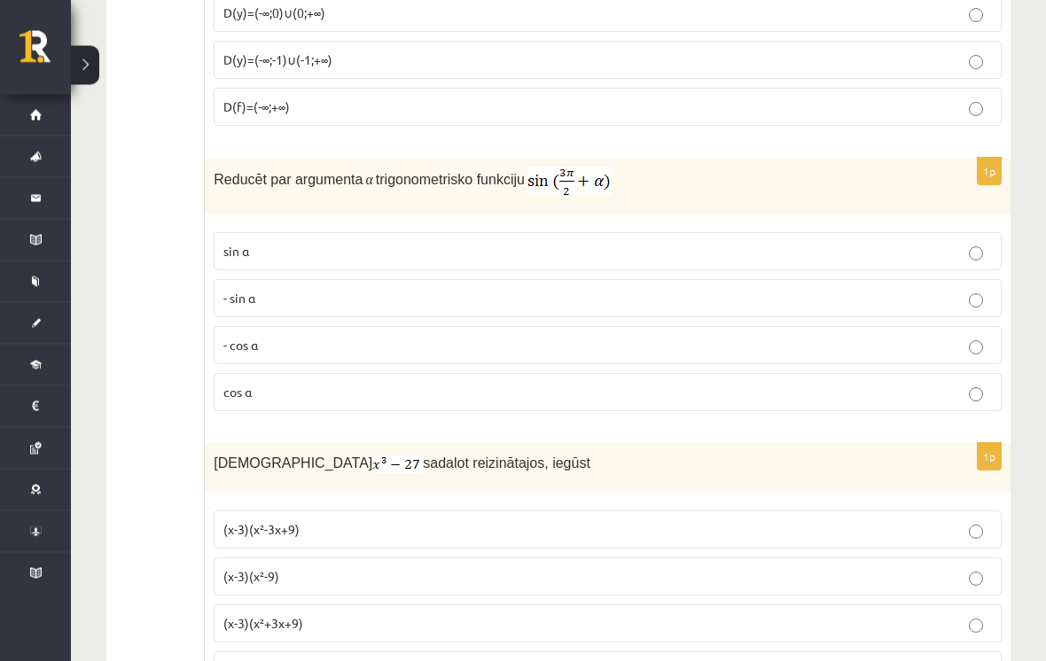
scroll to position [7835, 0]
click at [443, 346] on p "- cos ⁡α" at bounding box center [607, 345] width 768 height 19
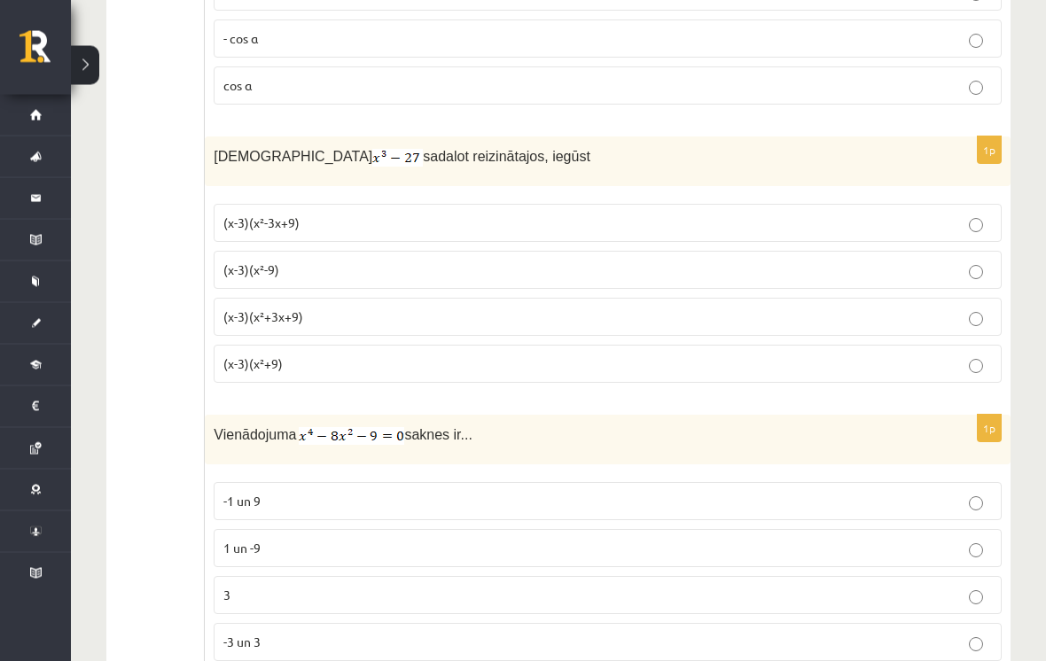
scroll to position [8142, 0]
click at [407, 308] on p "(x-3)(x²+3x+9)" at bounding box center [607, 316] width 768 height 19
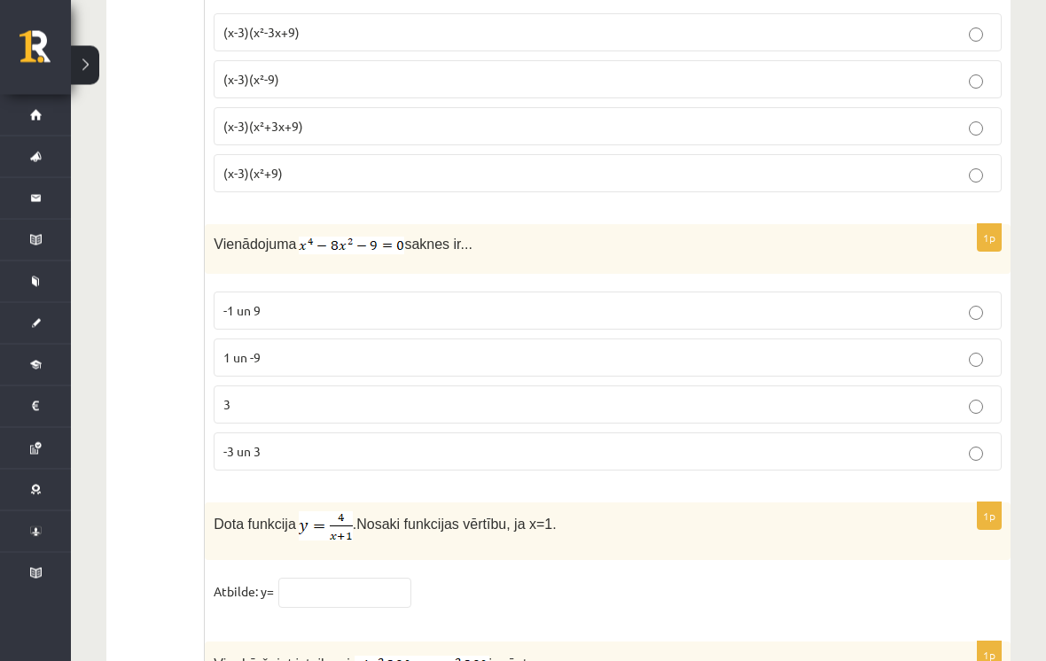
scroll to position [8332, 0]
click at [254, 443] on span "-3 un 3" at bounding box center [241, 451] width 37 height 16
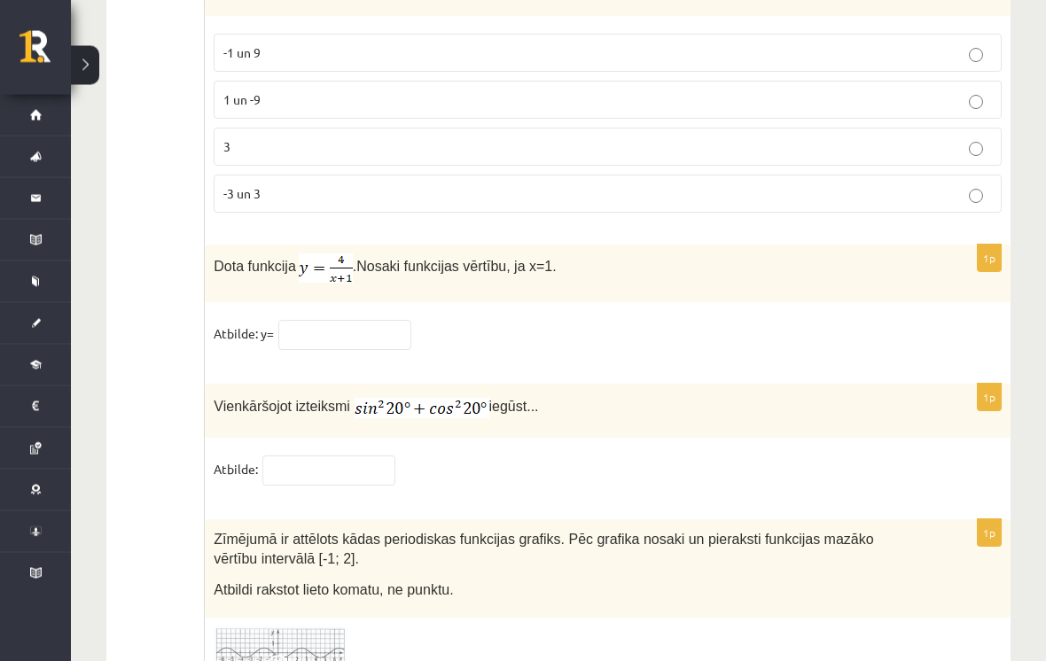
scroll to position [8590, 0]
click at [367, 331] on input "text" at bounding box center [344, 335] width 133 height 30
type input "*"
click at [368, 456] on input "text" at bounding box center [328, 471] width 133 height 30
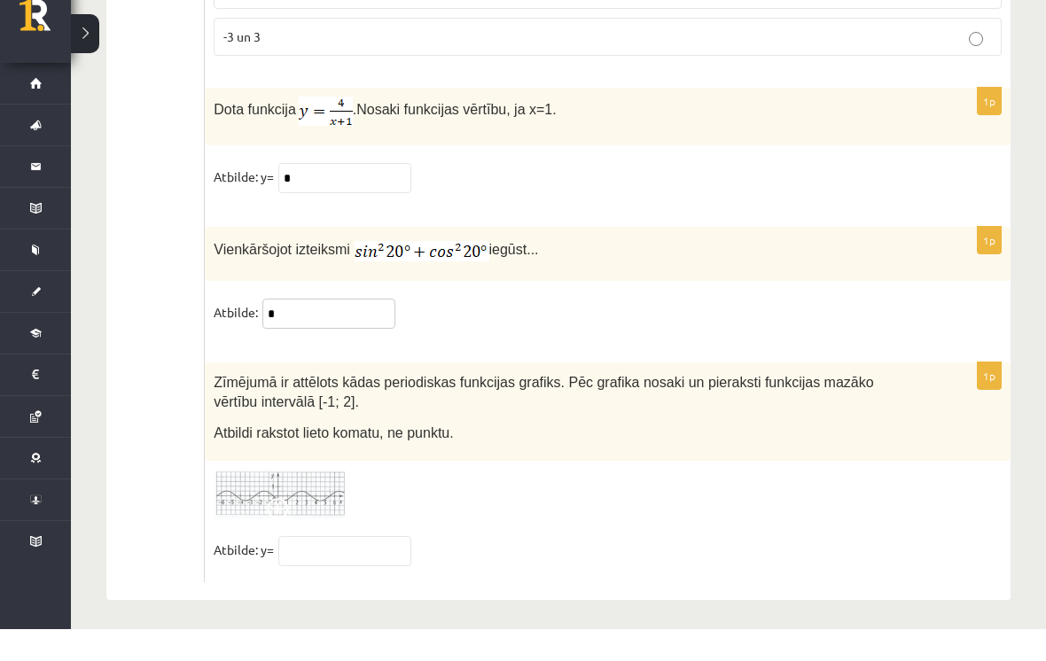
scroll to position [8716, 0]
type input "*"
click at [295, 501] on img at bounding box center [280, 525] width 133 height 49
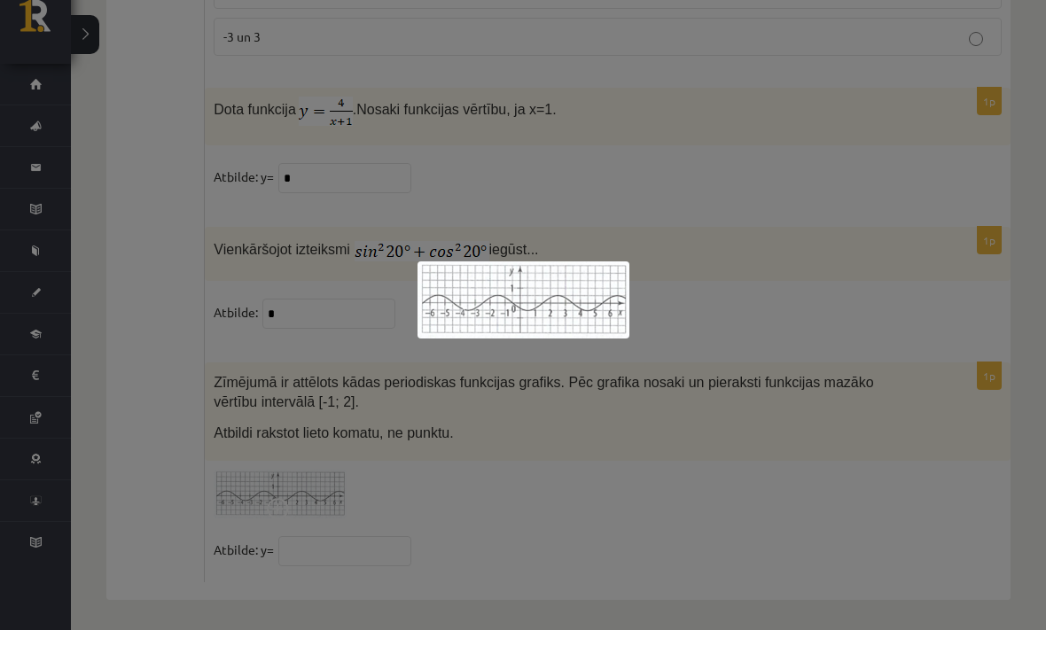
scroll to position [8685, 0]
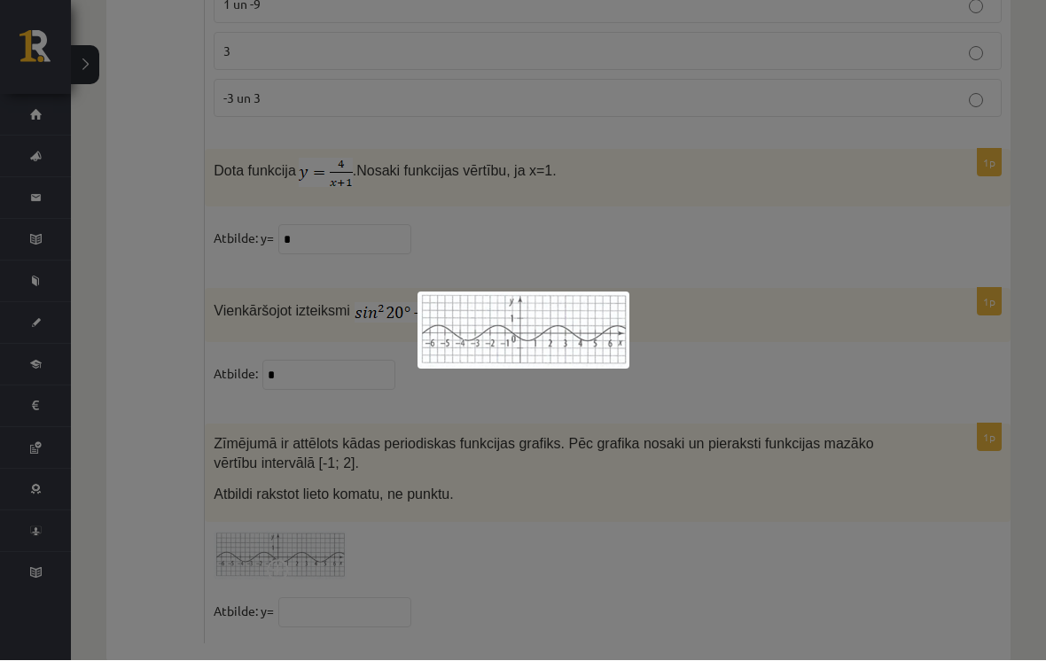
click at [145, 538] on div at bounding box center [523, 330] width 1046 height 661
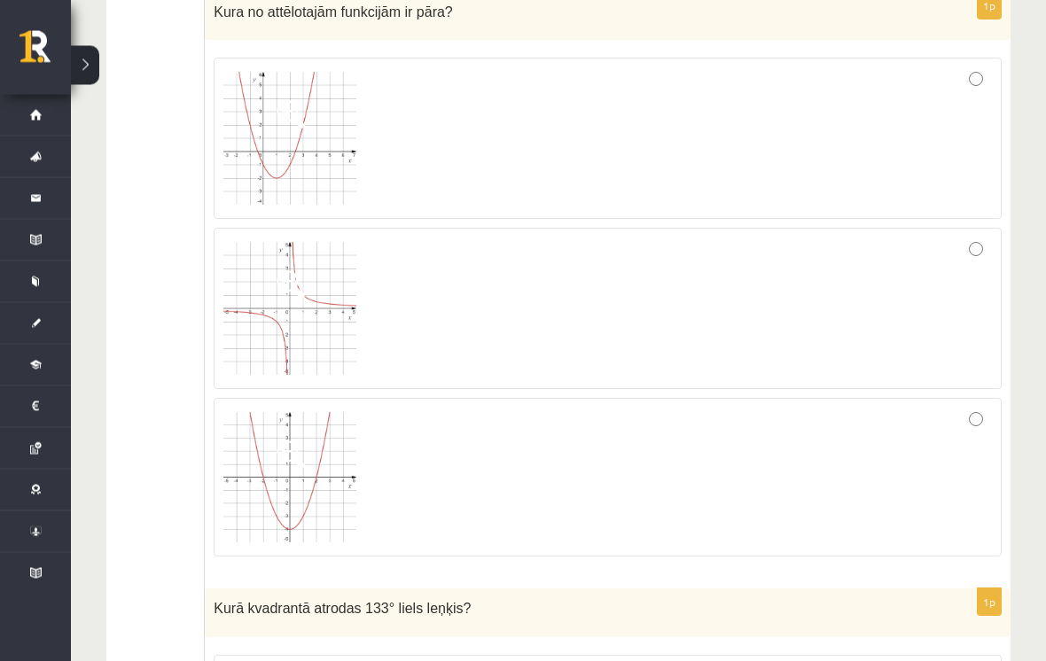
scroll to position [0, 0]
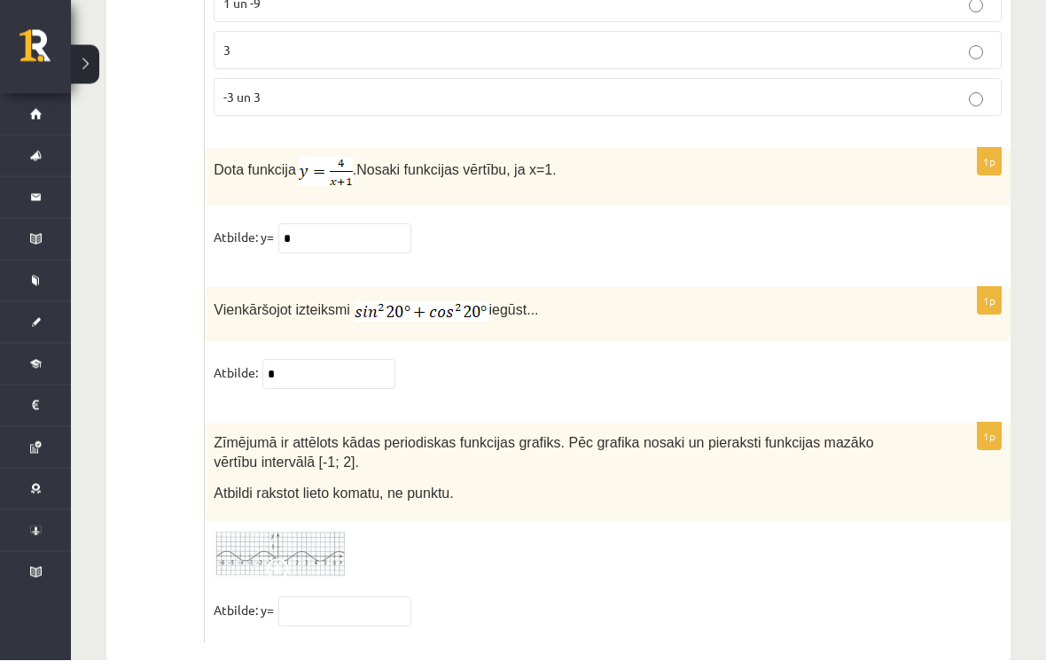
scroll to position [8685, 0]
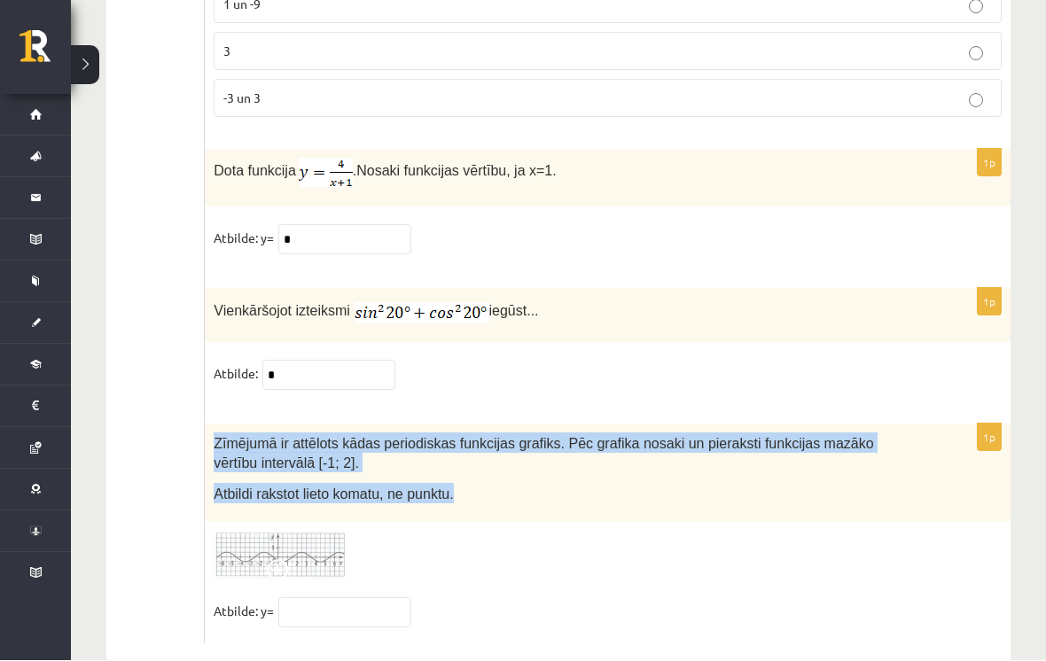
click at [272, 532] on img at bounding box center [280, 556] width 133 height 49
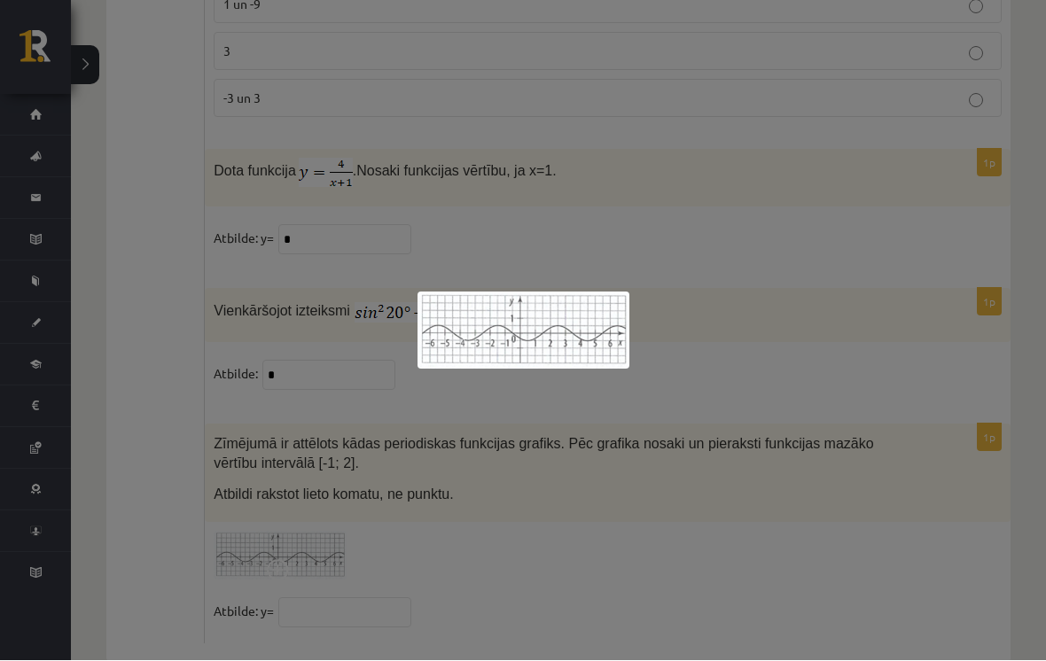
click at [121, 419] on div at bounding box center [523, 330] width 1046 height 661
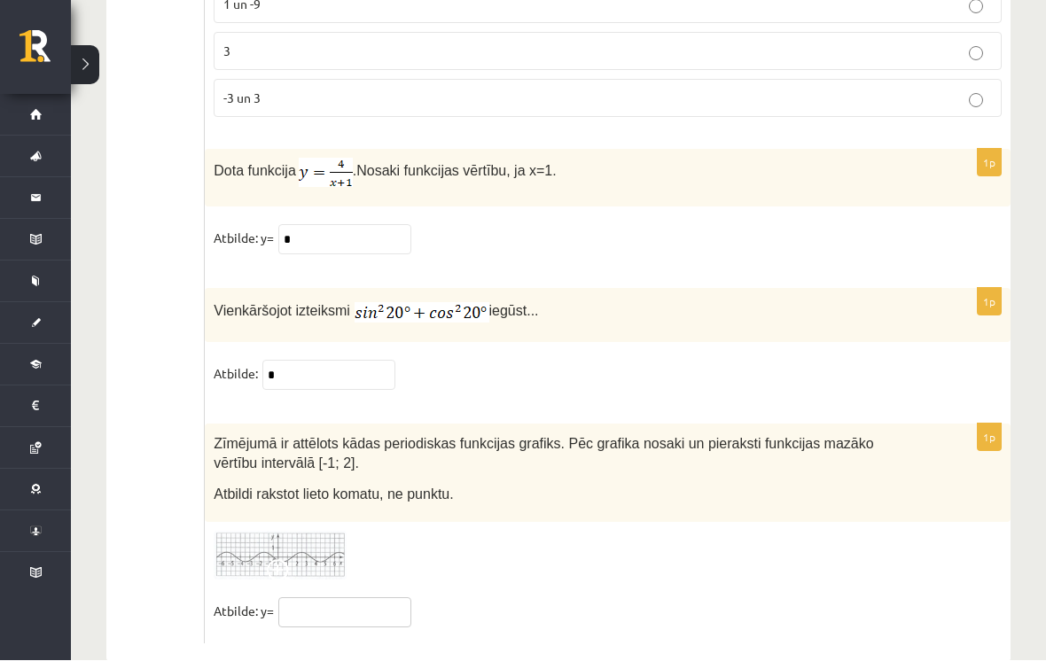
click at [392, 611] on input "text" at bounding box center [344, 613] width 133 height 30
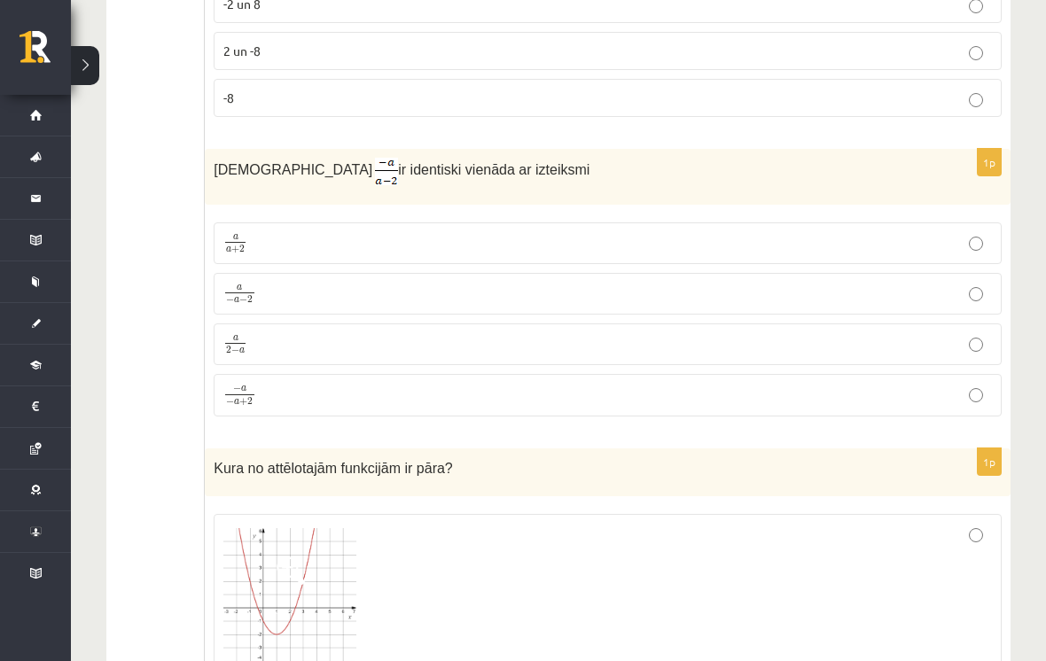
scroll to position [0, 0]
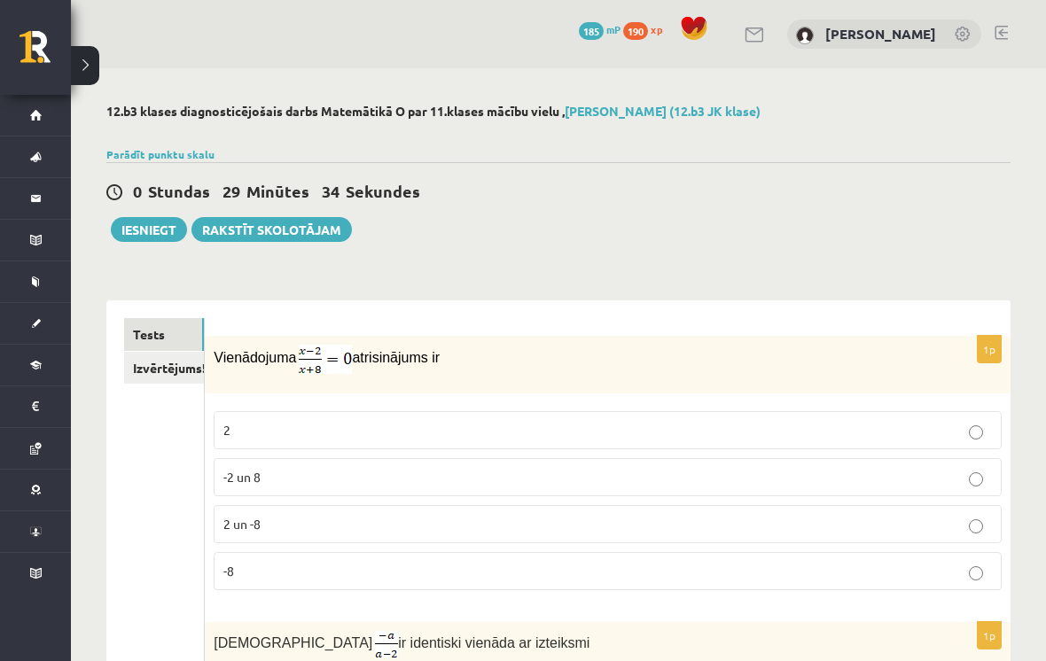
type input "**"
click at [173, 359] on link "Izvērtējums!" at bounding box center [164, 368] width 80 height 33
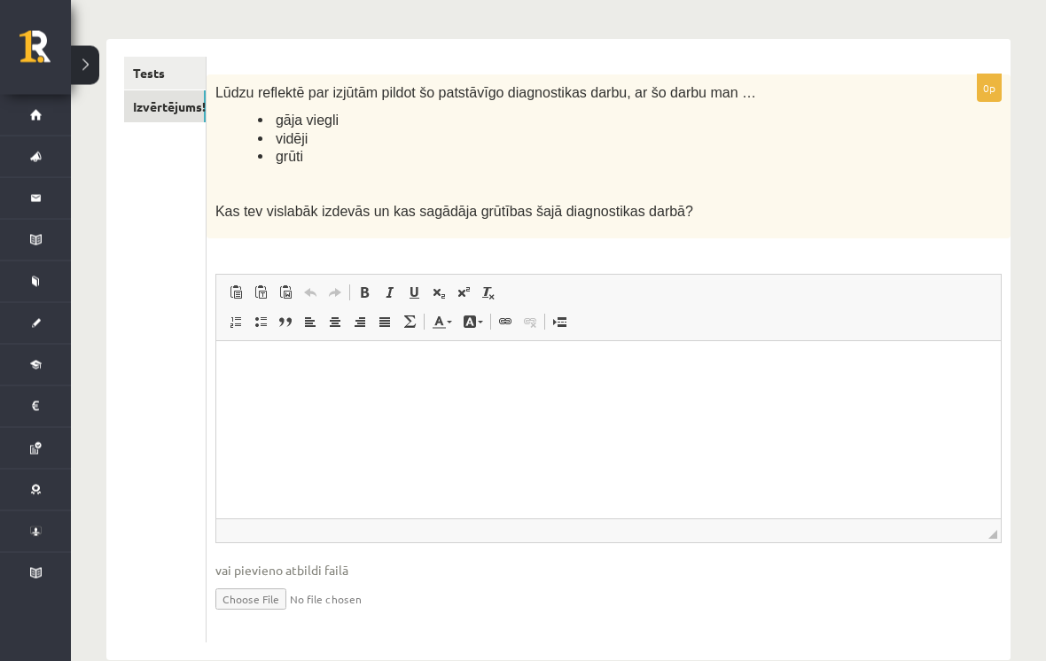
scroll to position [261, 0]
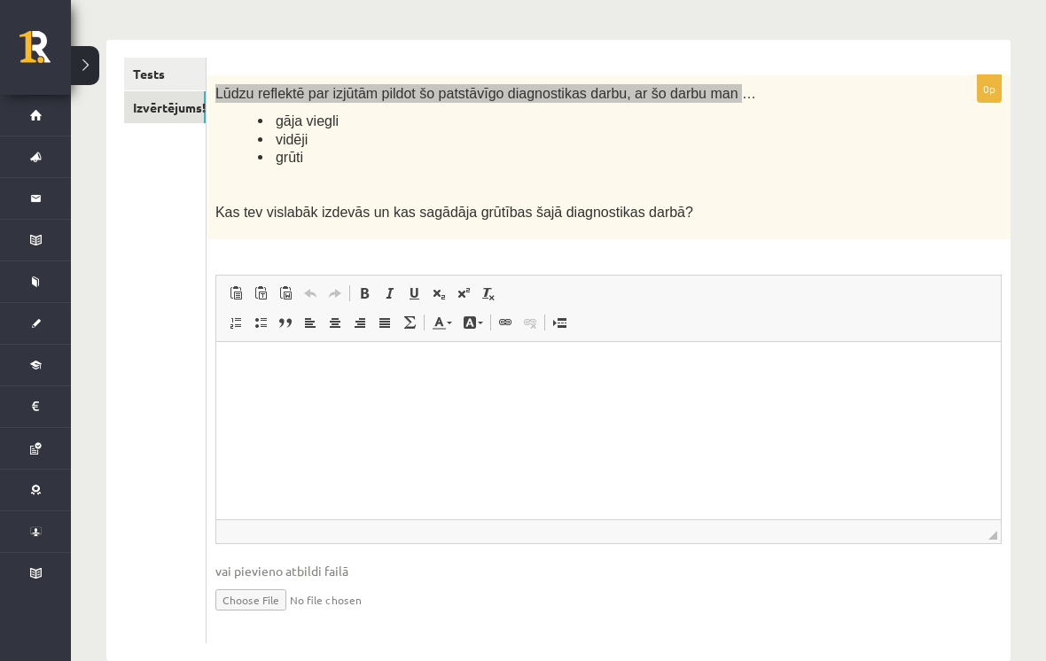
click at [534, 395] on html at bounding box center [607, 368] width 784 height 54
click at [572, 395] on html at bounding box center [607, 368] width 784 height 54
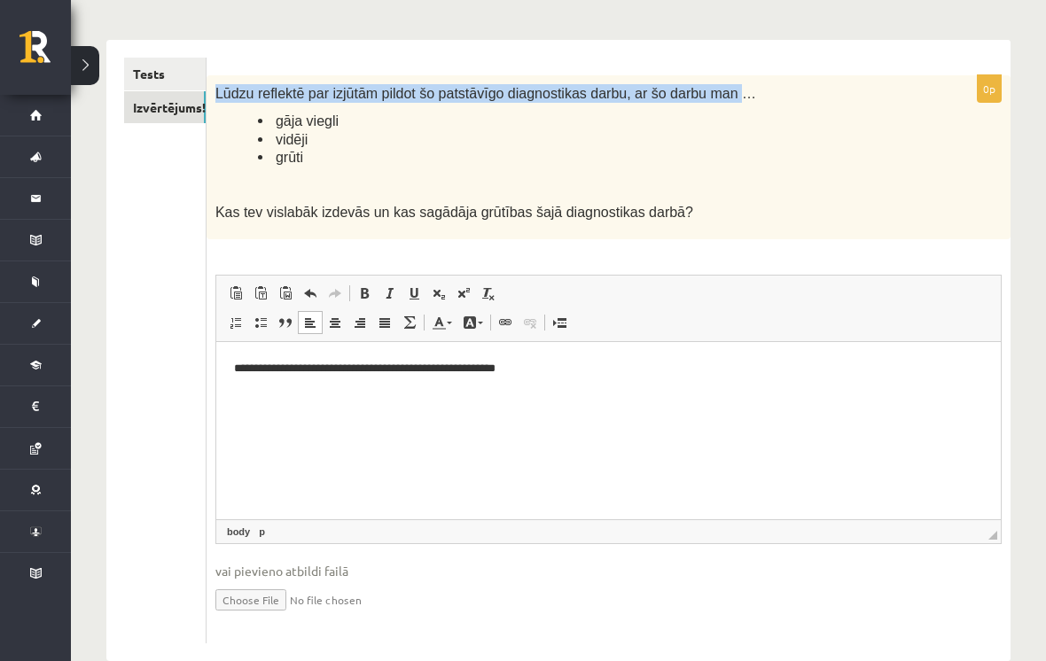
click at [181, 385] on ul "Tests Izvērtējums!" at bounding box center [165, 351] width 82 height 586
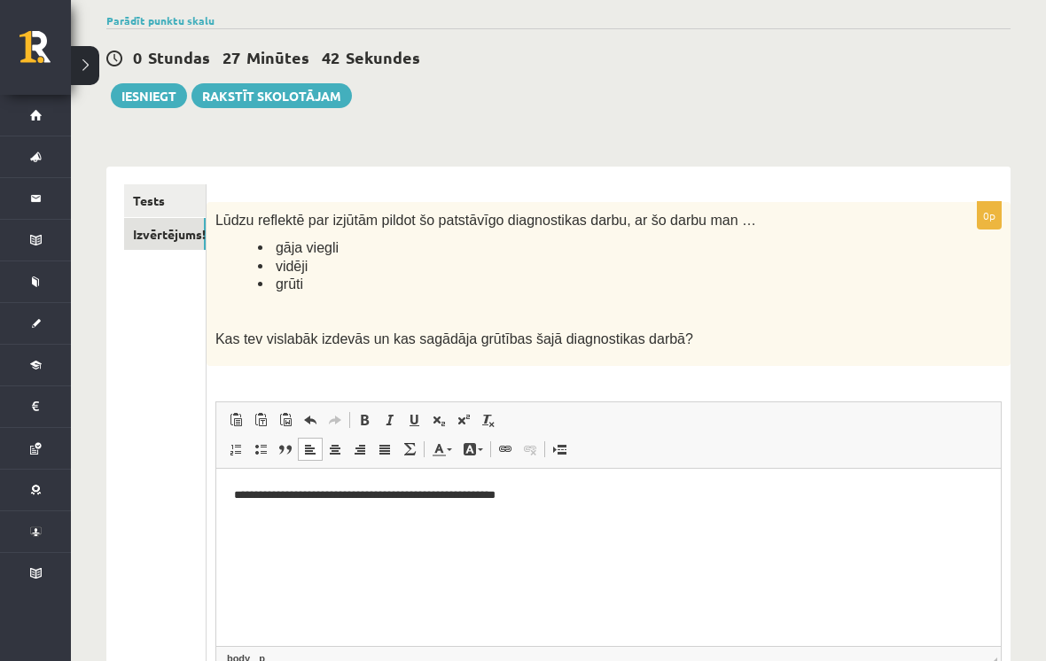
scroll to position [136, 0]
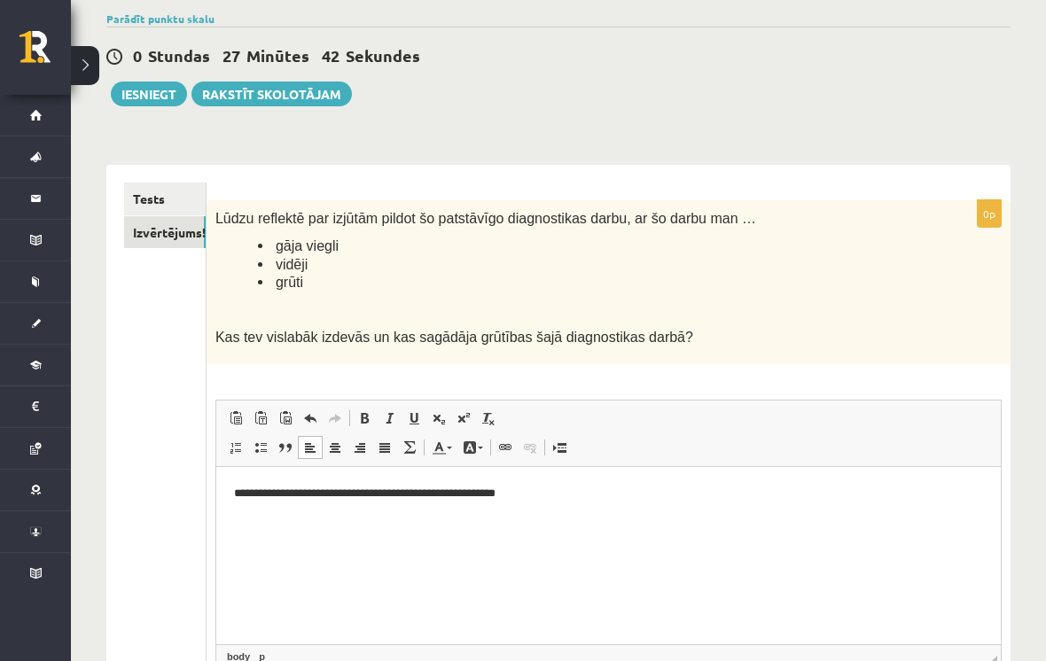
click at [161, 105] on button "Iesniegt" at bounding box center [149, 94] width 76 height 25
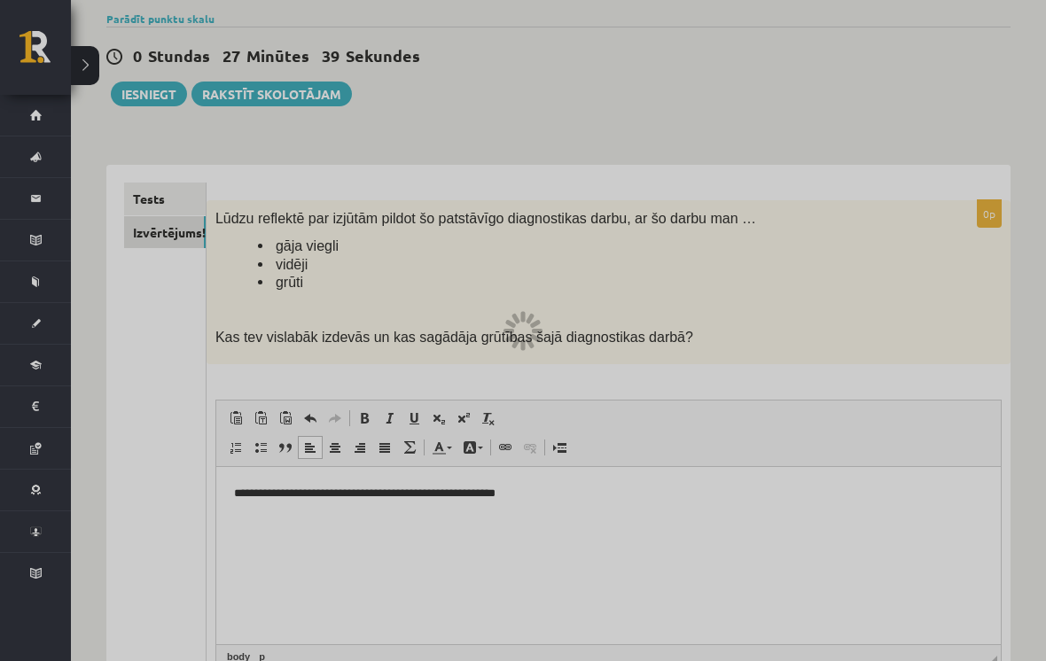
scroll to position [166, 0]
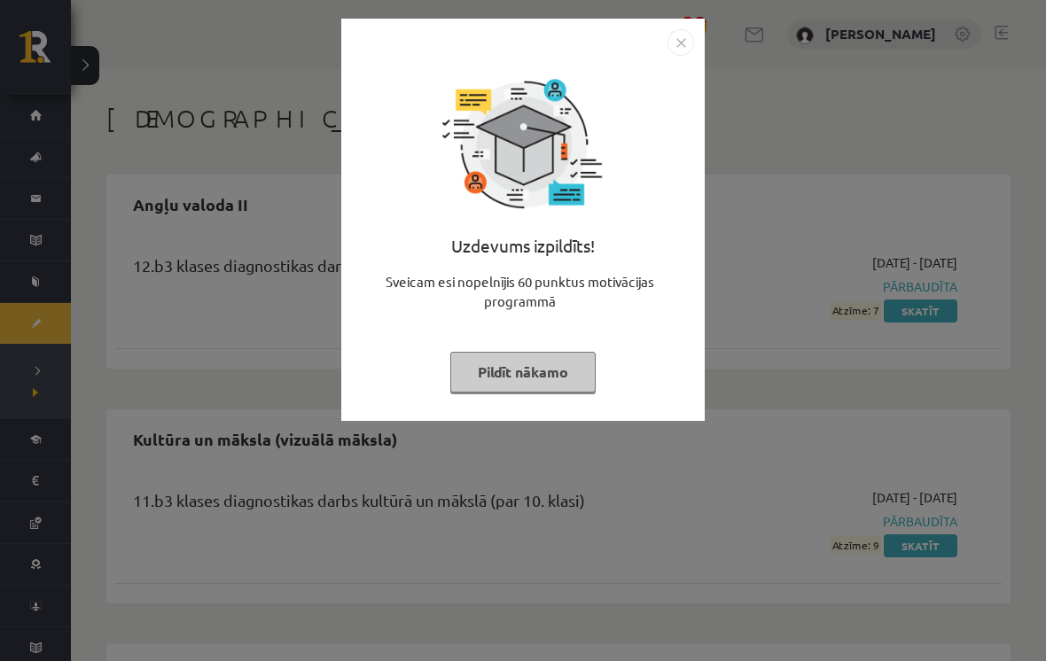
click at [683, 44] on img "Close" at bounding box center [680, 42] width 27 height 27
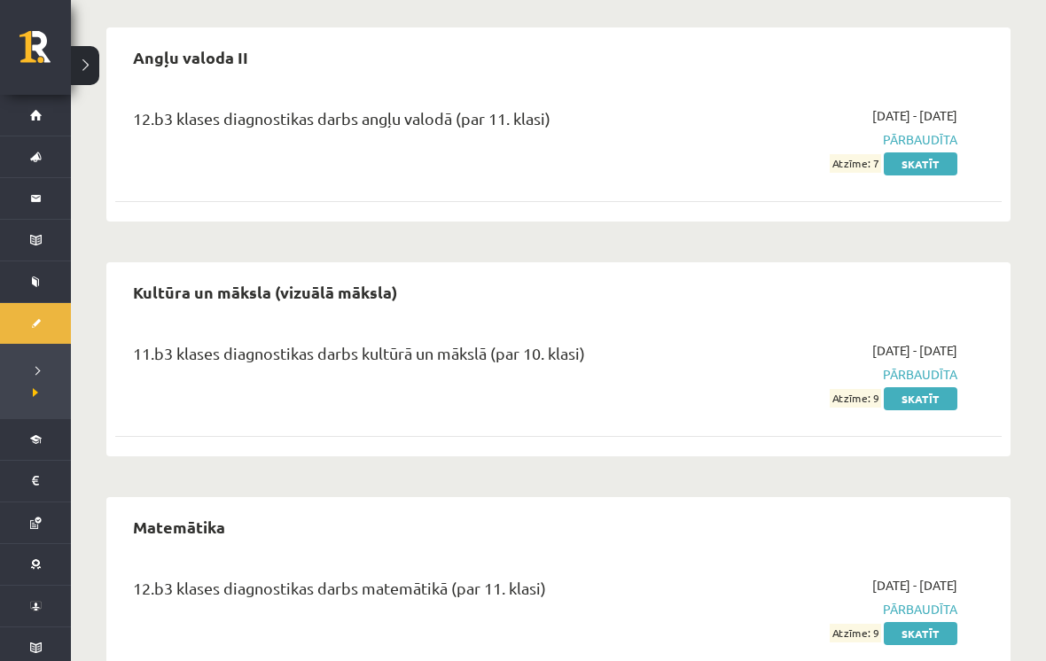
scroll to position [156, 0]
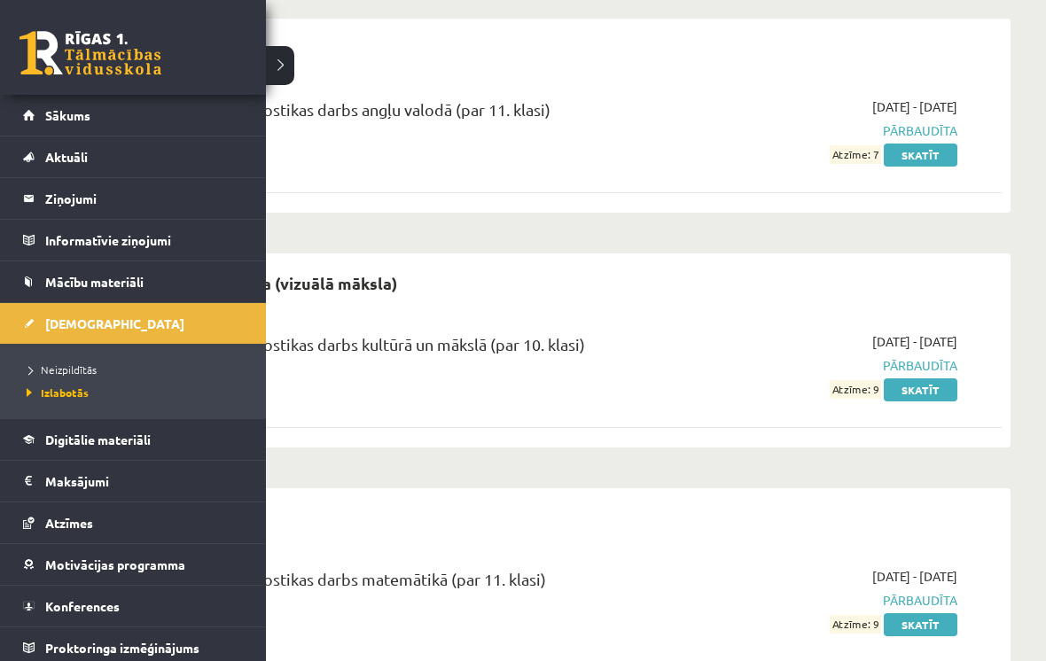
click at [32, 315] on link "[DEMOGRAPHIC_DATA]" at bounding box center [133, 323] width 221 height 41
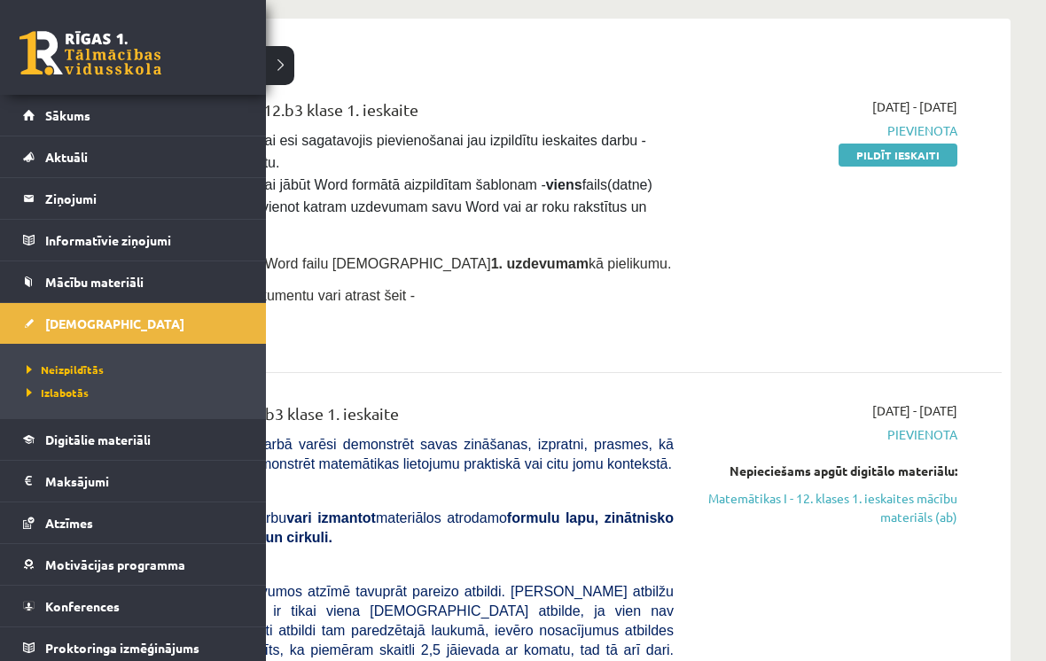
click at [277, 66] on div "[DATE]" at bounding box center [558, 48] width 886 height 42
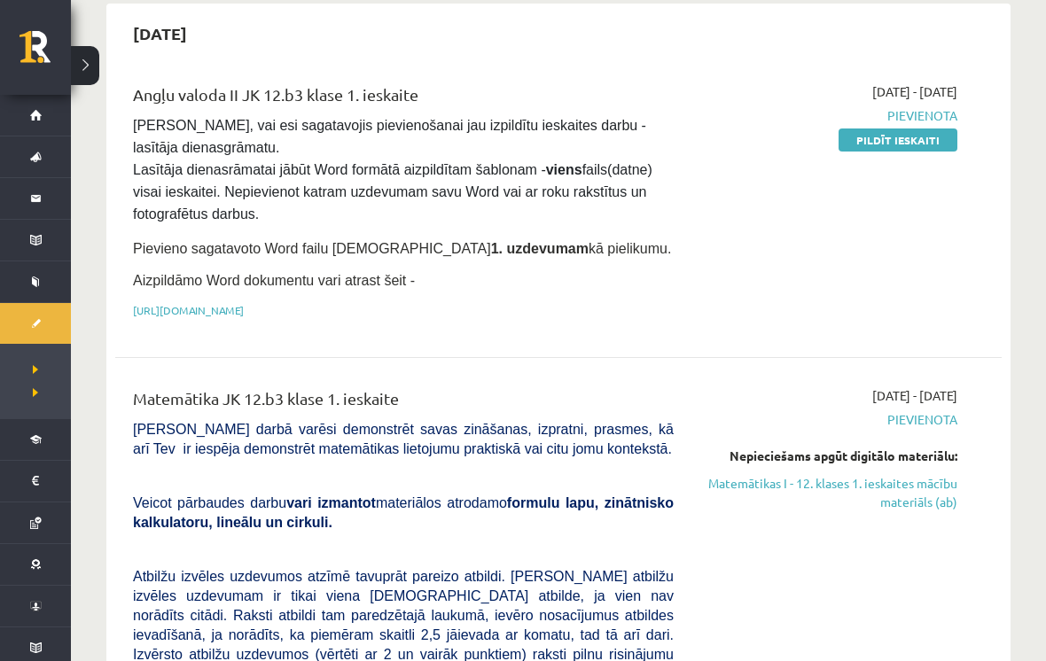
scroll to position [159, 0]
